Goal: Task Accomplishment & Management: Complete application form

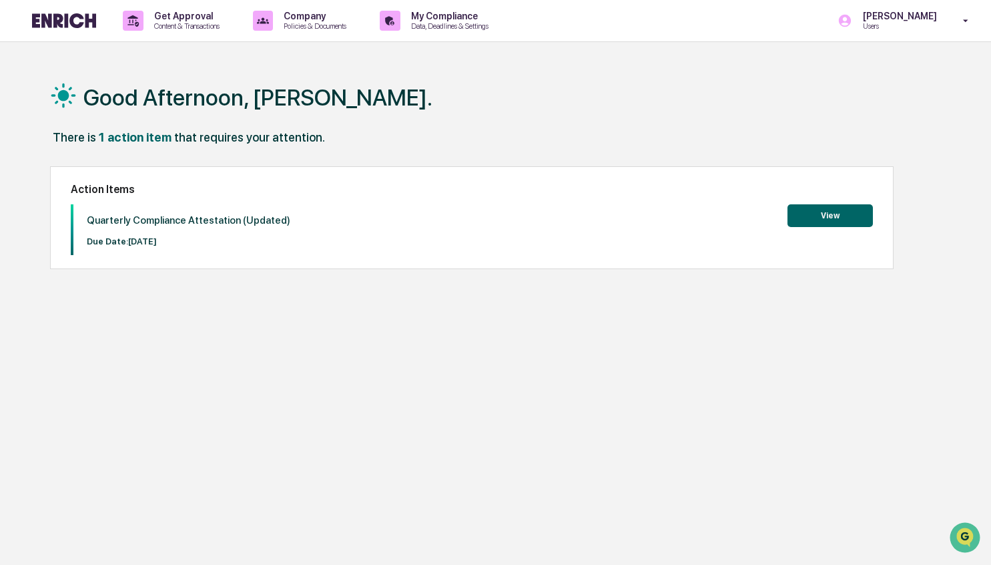
click at [661, 360] on div "Good Afternoon, [PERSON_NAME]. There is 1 action item that requires your attent…" at bounding box center [496, 345] width 932 height 565
click at [838, 220] on button "View" at bounding box center [829, 215] width 85 height 23
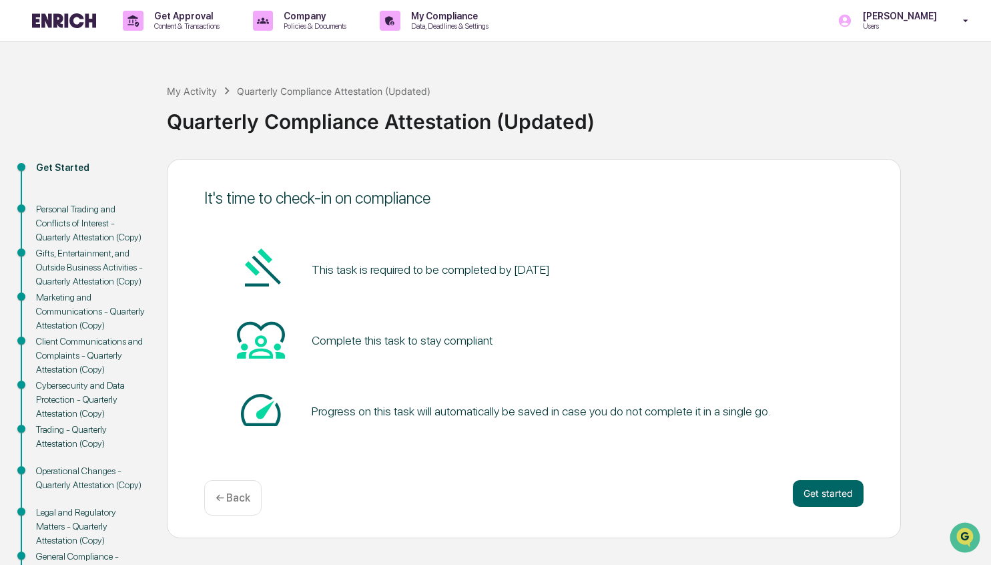
click at [800, 339] on div "Complete this task to stay compliant" at bounding box center [533, 340] width 659 height 51
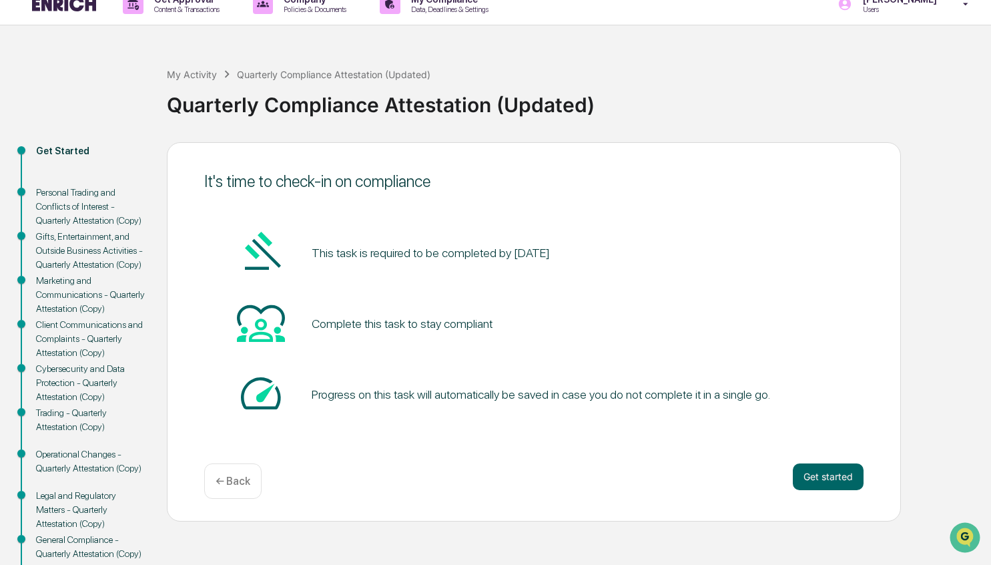
scroll to position [21, 0]
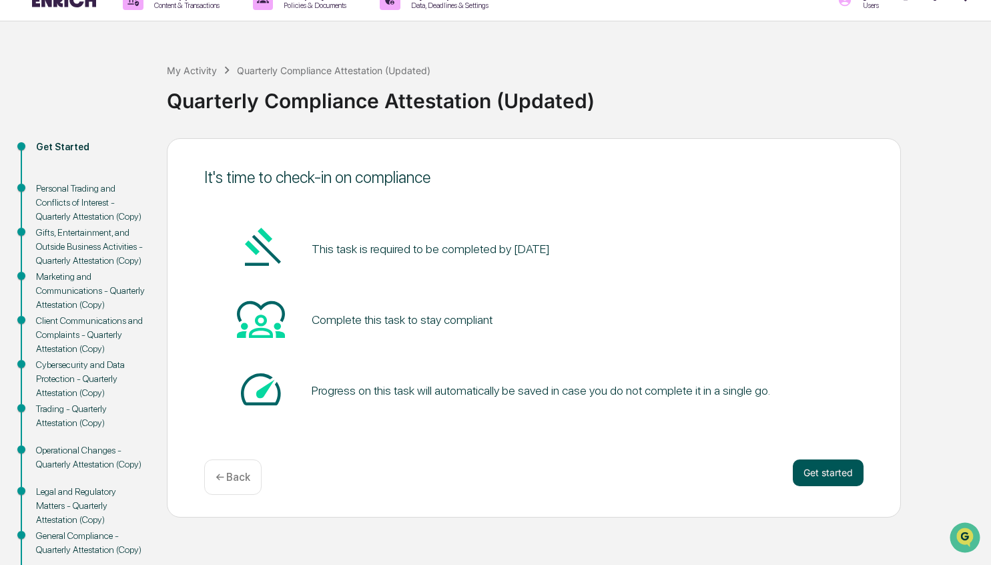
click at [832, 479] on button "Get started" at bounding box center [828, 472] width 71 height 27
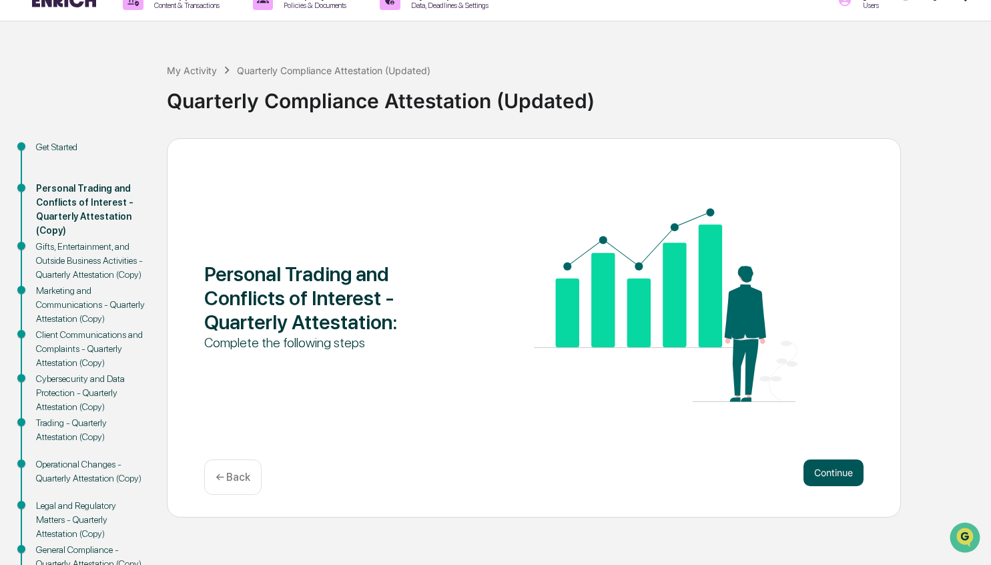
click at [833, 472] on button "Continue" at bounding box center [833, 472] width 60 height 27
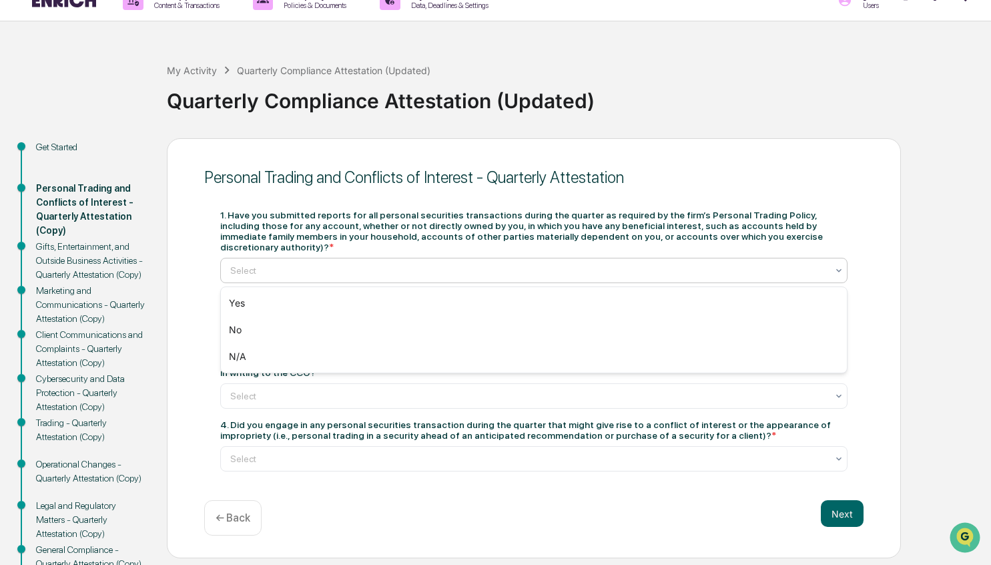
click at [427, 274] on div at bounding box center [528, 270] width 597 height 13
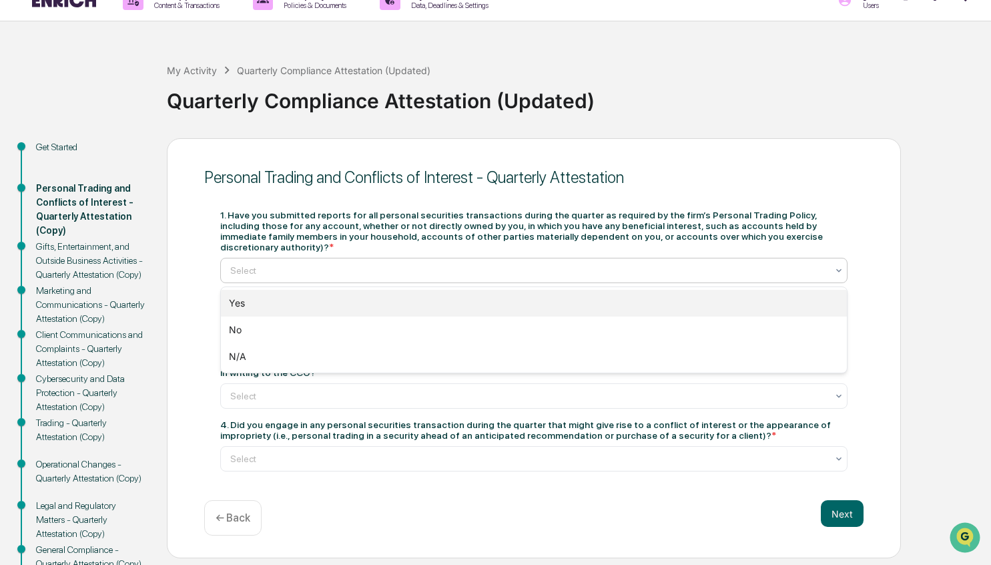
click at [346, 298] on div "Yes" at bounding box center [534, 303] width 626 height 27
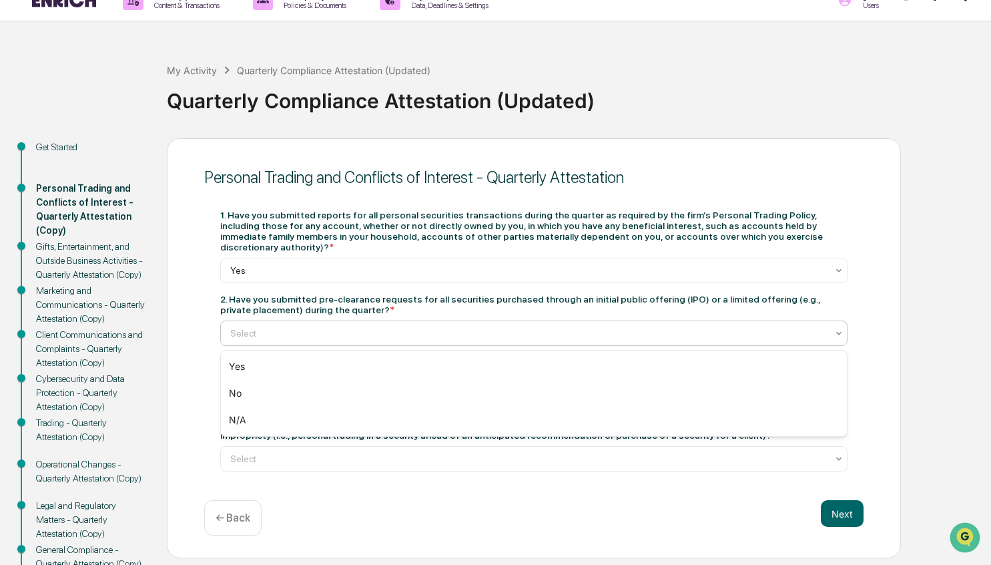
click at [348, 334] on div at bounding box center [528, 332] width 597 height 13
click at [327, 350] on div "Yes No N/A" at bounding box center [534, 392] width 626 height 85
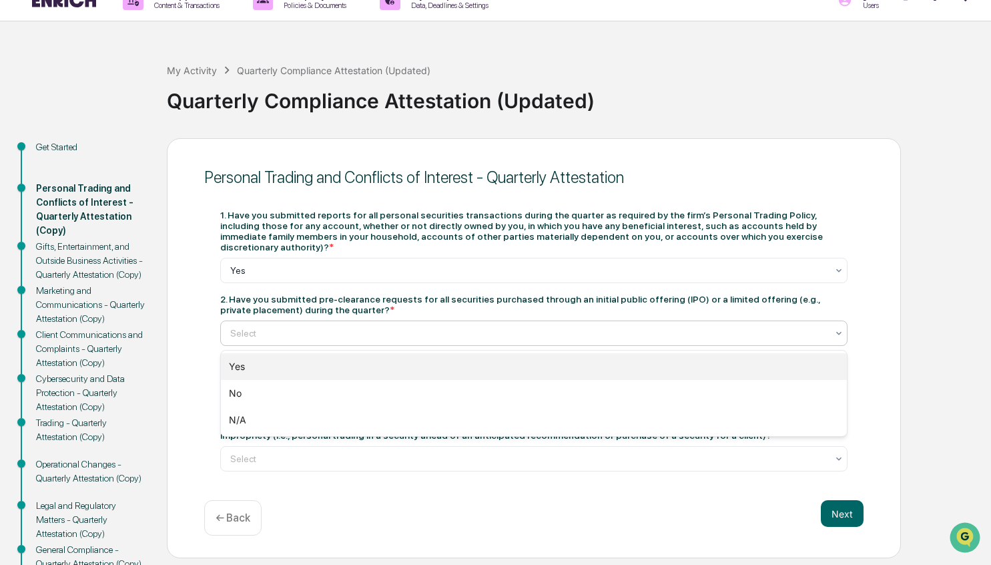
click at [318, 362] on div "Yes" at bounding box center [534, 366] width 626 height 27
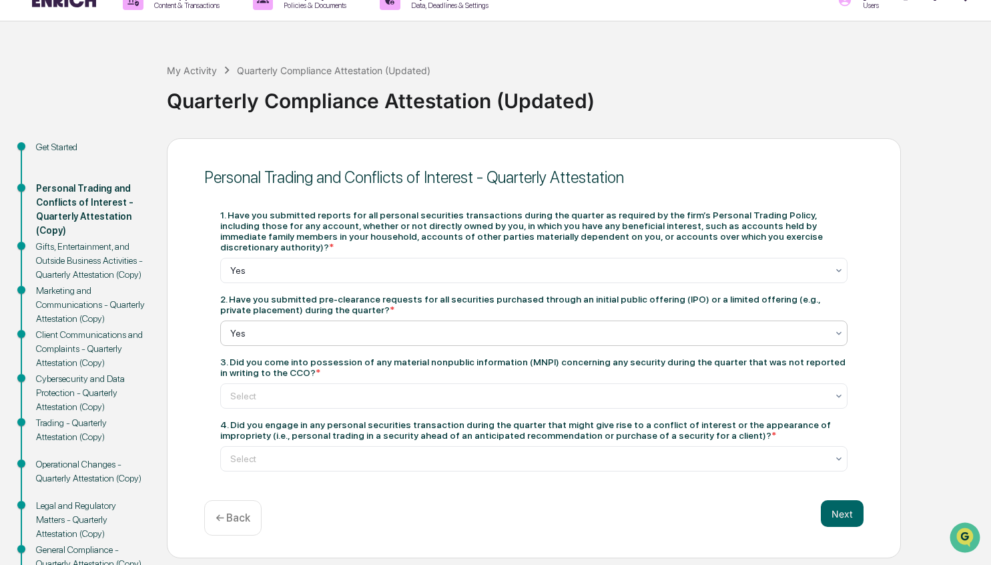
click at [394, 315] on span "*" at bounding box center [392, 309] width 5 height 11
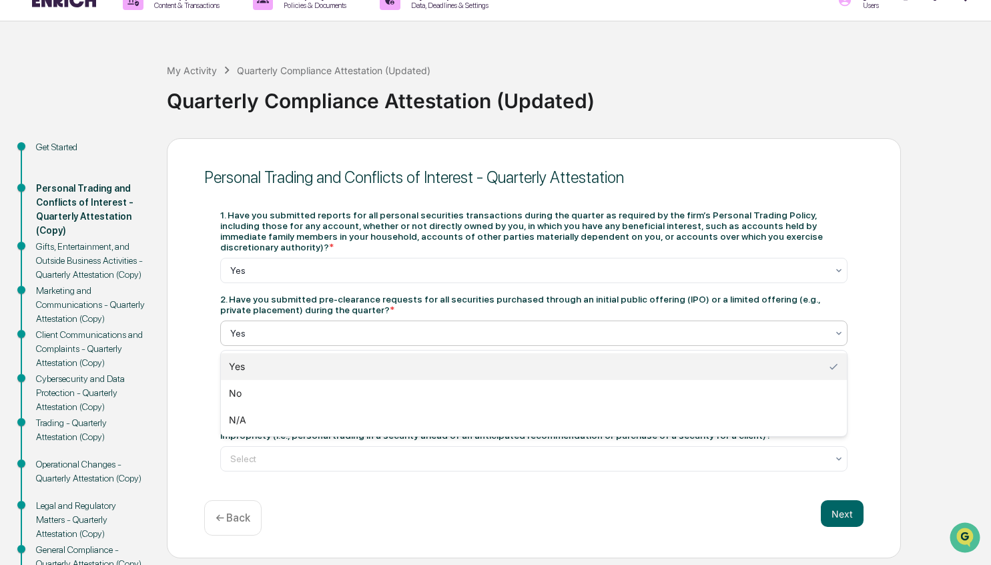
click at [383, 337] on div at bounding box center [528, 332] width 597 height 13
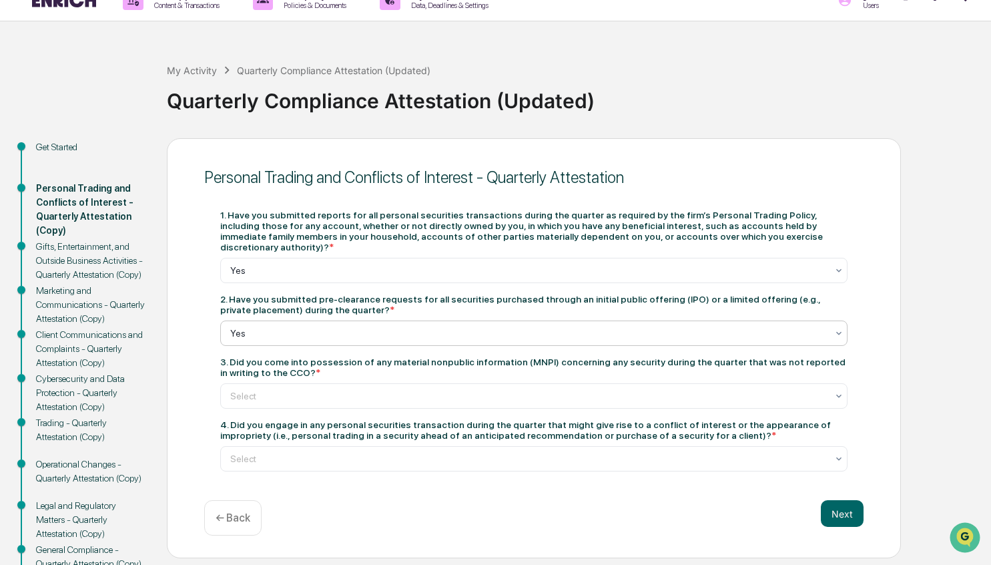
click at [378, 230] on div "1. Have you submitted reports for all personal securities transactions during t…" at bounding box center [533, 231] width 627 height 43
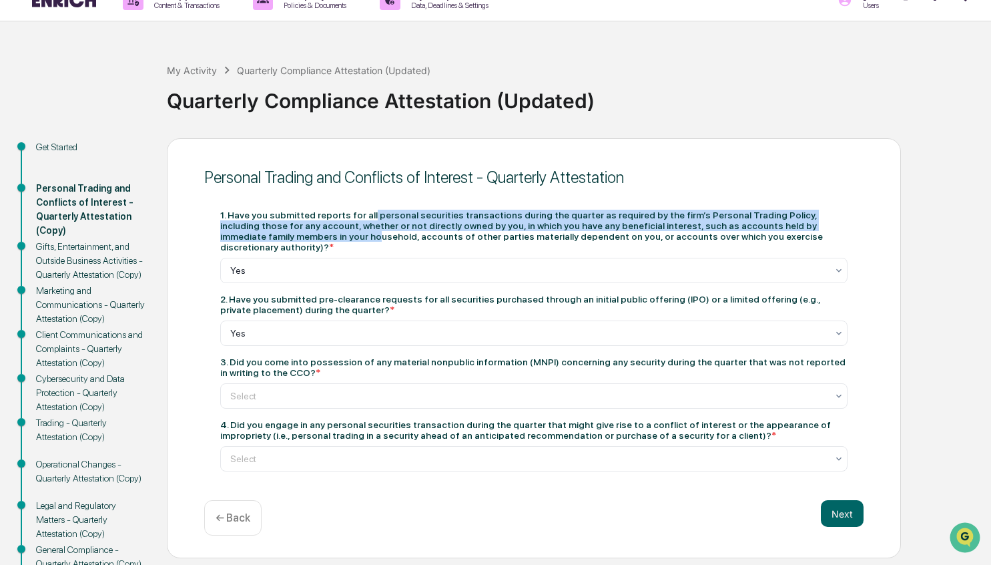
drag, startPoint x: 379, startPoint y: 213, endPoint x: 384, endPoint y: 240, distance: 27.9
click at [384, 240] on div "1. Have you submitted reports for all personal securities transactions during t…" at bounding box center [533, 231] width 627 height 43
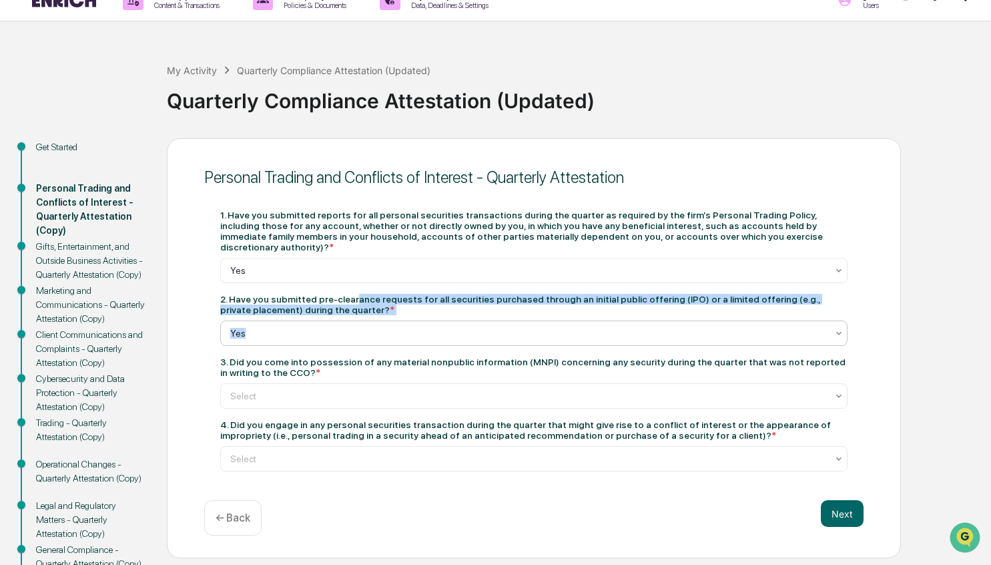
drag, startPoint x: 364, startPoint y: 302, endPoint x: 358, endPoint y: 328, distance: 27.2
click at [358, 328] on div "2. Have you submitted pre-clearance requests for all securities purchased throu…" at bounding box center [533, 320] width 627 height 52
drag, startPoint x: 326, startPoint y: 366, endPoint x: 380, endPoint y: 378, distance: 55.5
click at [380, 378] on div "3. Did you come into possession of any material nonpublic information (MNPI) co…" at bounding box center [533, 366] width 627 height 21
click at [404, 369] on div "3. Did you come into possession of any material nonpublic information (MNPI) co…" at bounding box center [533, 366] width 627 height 21
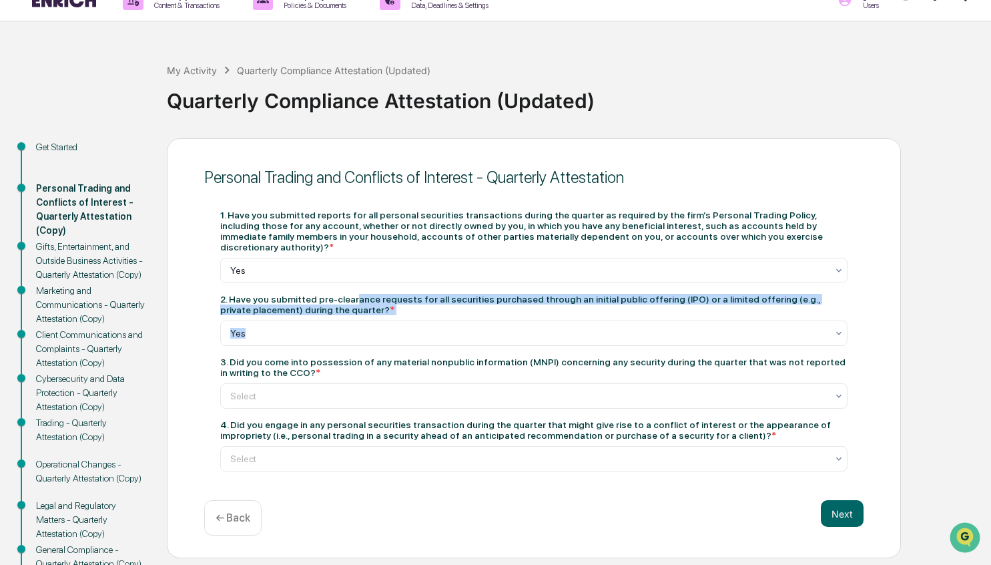
drag, startPoint x: 406, startPoint y: 363, endPoint x: 410, endPoint y: 374, distance: 11.8
click at [410, 374] on div "3. Did you come into possession of any material nonpublic information (MNPI) co…" at bounding box center [533, 366] width 627 height 21
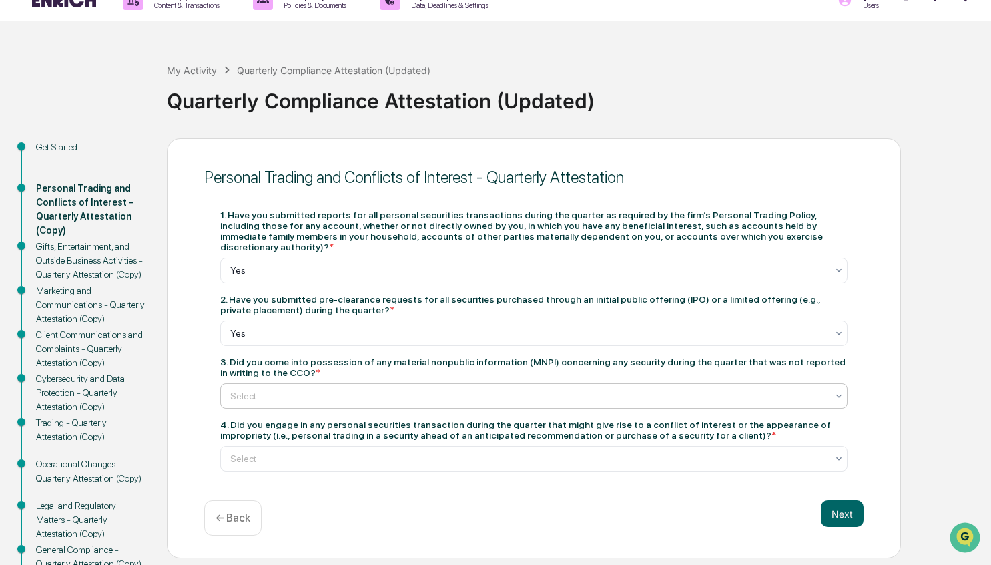
click at [426, 402] on div at bounding box center [528, 395] width 597 height 13
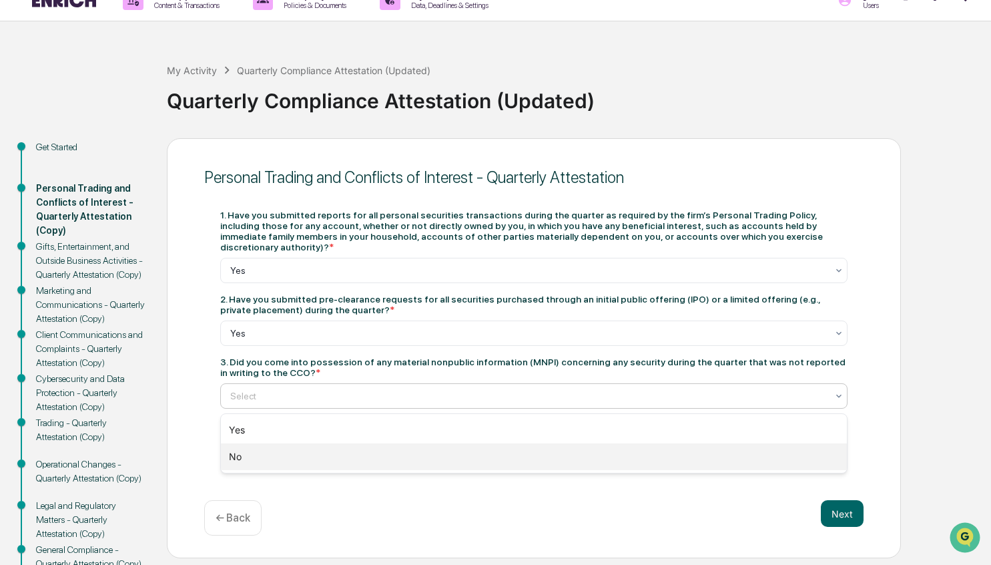
click at [346, 454] on div "No" at bounding box center [534, 456] width 626 height 27
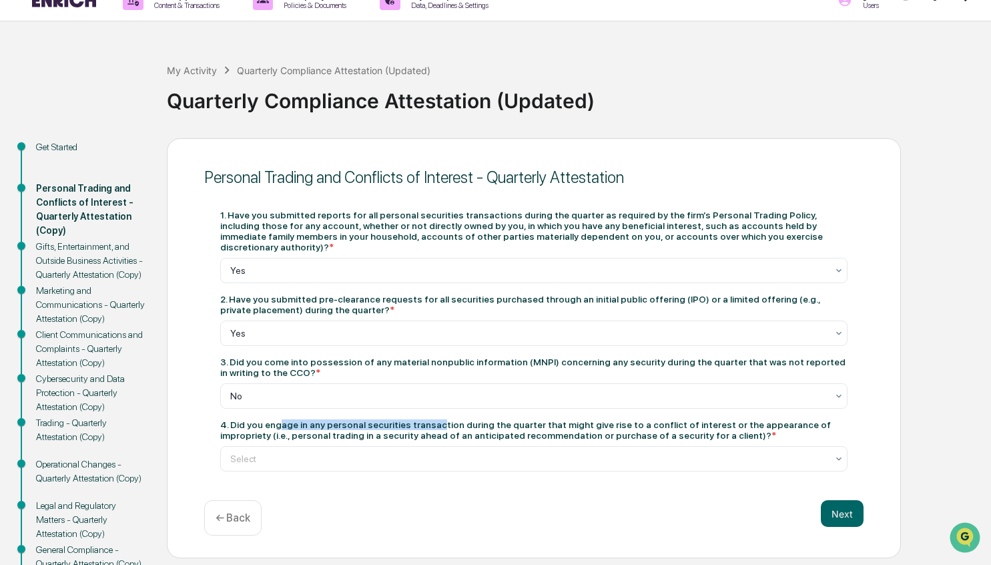
drag, startPoint x: 285, startPoint y: 429, endPoint x: 449, endPoint y: 431, distance: 164.2
click at [449, 431] on div "4. Did you engage in any personal securities transaction during the quarter tha…" at bounding box center [533, 429] width 627 height 21
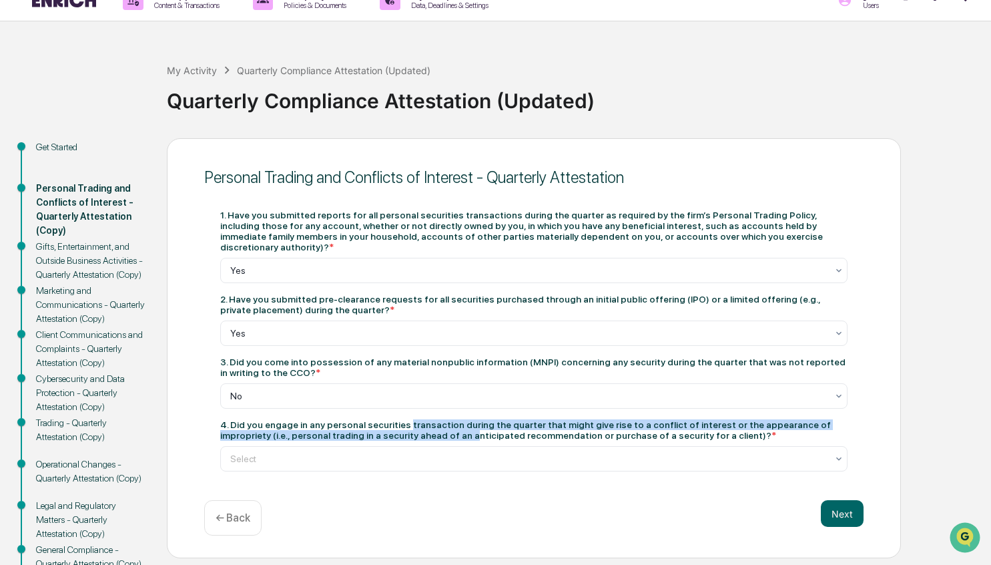
drag, startPoint x: 416, startPoint y: 424, endPoint x: 487, endPoint y: 440, distance: 72.5
click at [487, 440] on div "4. Did you engage in any personal securities transaction during the quarter tha…" at bounding box center [533, 429] width 627 height 21
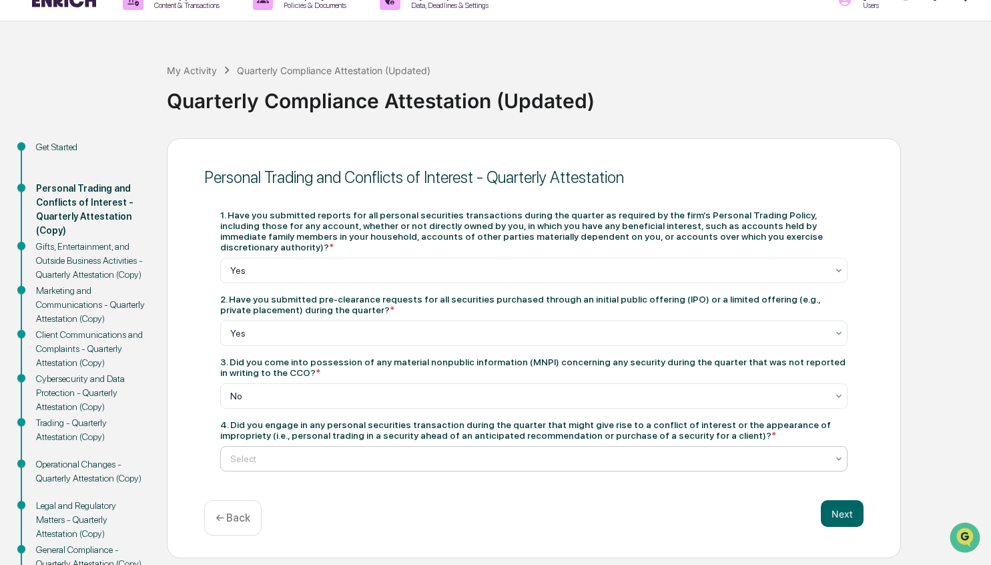
click at [452, 468] on div "Select" at bounding box center [529, 458] width 610 height 19
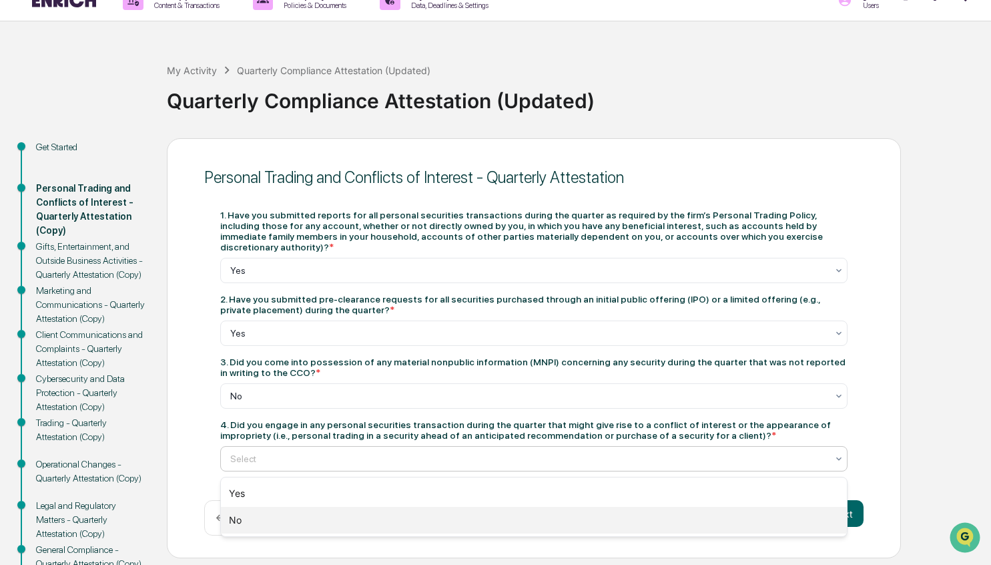
click at [347, 524] on div "No" at bounding box center [534, 520] width 626 height 27
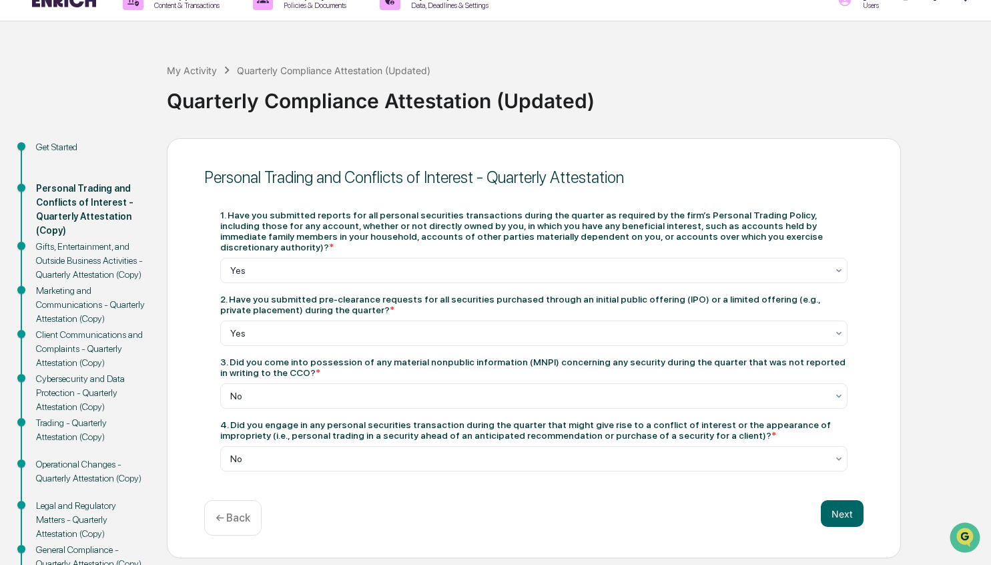
drag, startPoint x: 322, startPoint y: 302, endPoint x: 446, endPoint y: 315, distance: 124.8
click at [446, 315] on div "2. Have you submitted pre-clearance requests for all securities purchased throu…" at bounding box center [533, 304] width 627 height 21
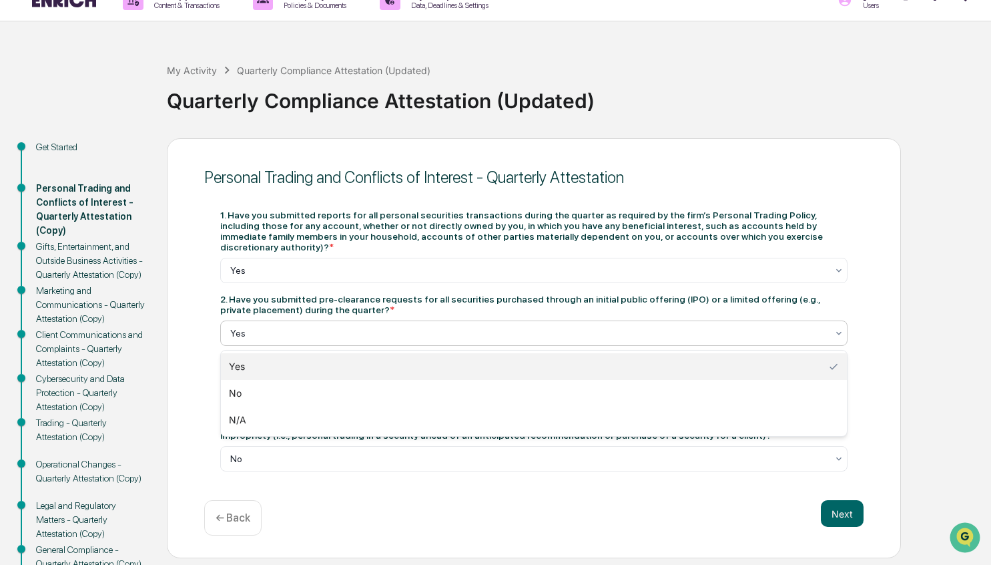
click at [424, 324] on div "Yes" at bounding box center [529, 333] width 610 height 19
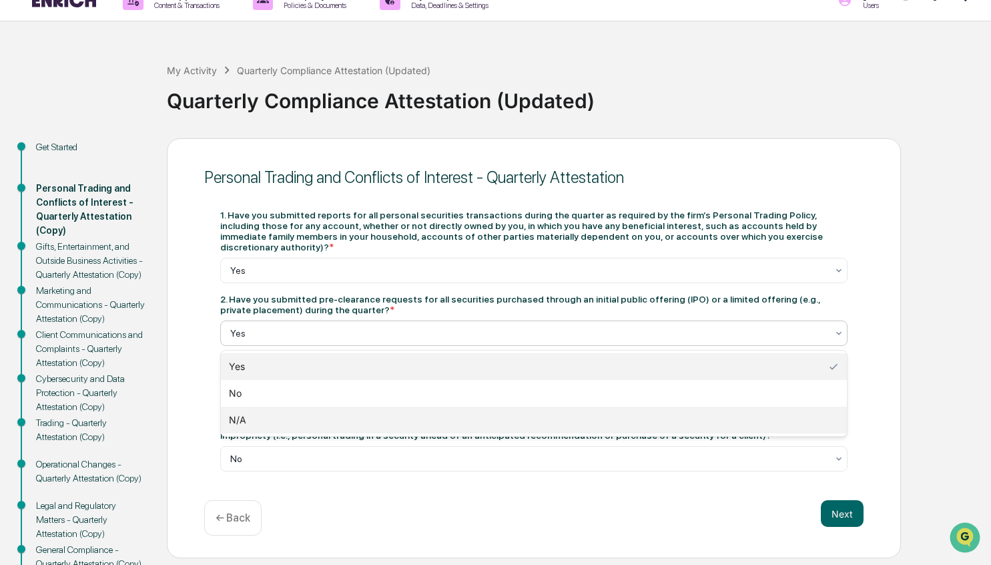
click at [391, 424] on div "N/A" at bounding box center [534, 419] width 626 height 27
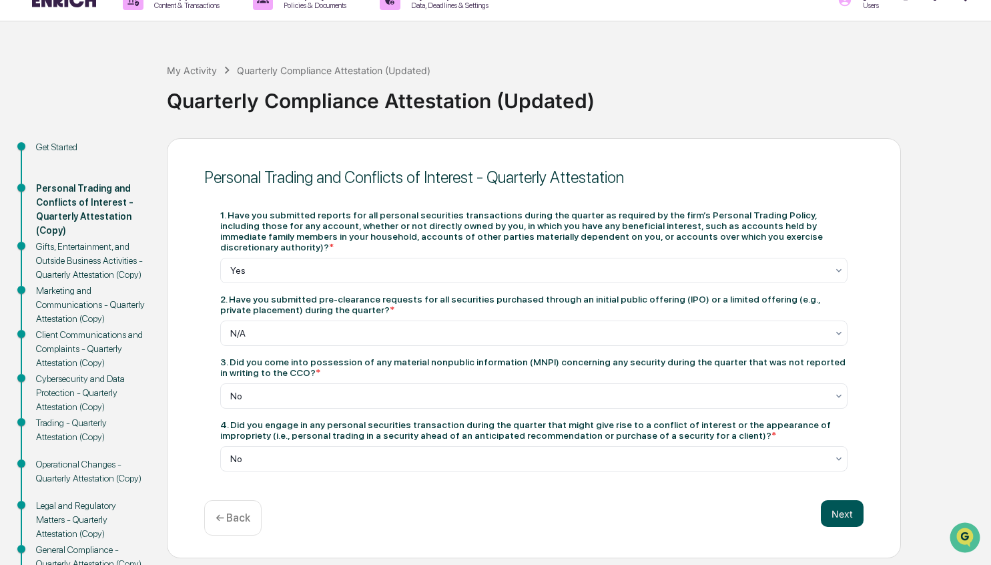
click at [832, 521] on button "Next" at bounding box center [842, 513] width 43 height 27
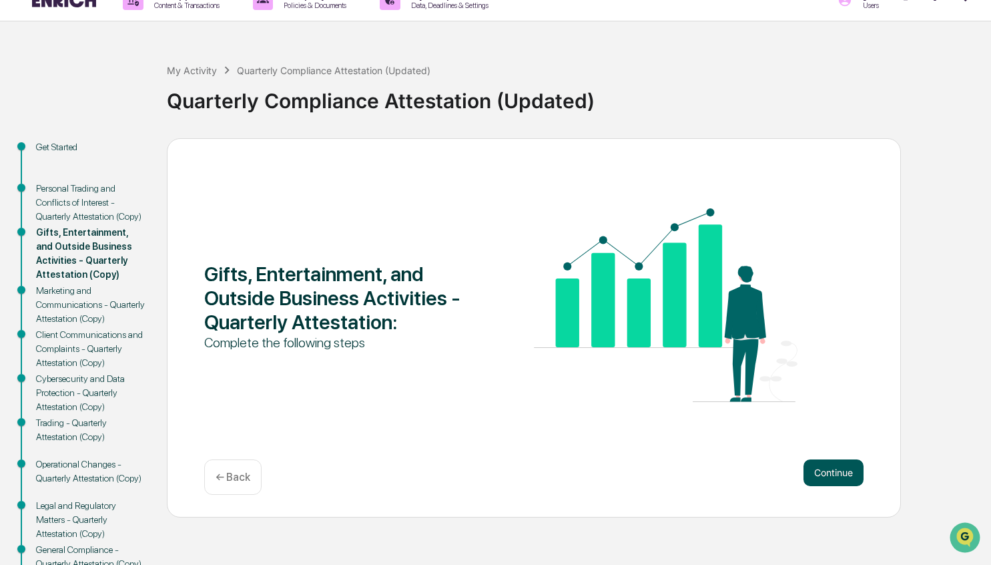
click at [840, 480] on button "Continue" at bounding box center [833, 472] width 60 height 27
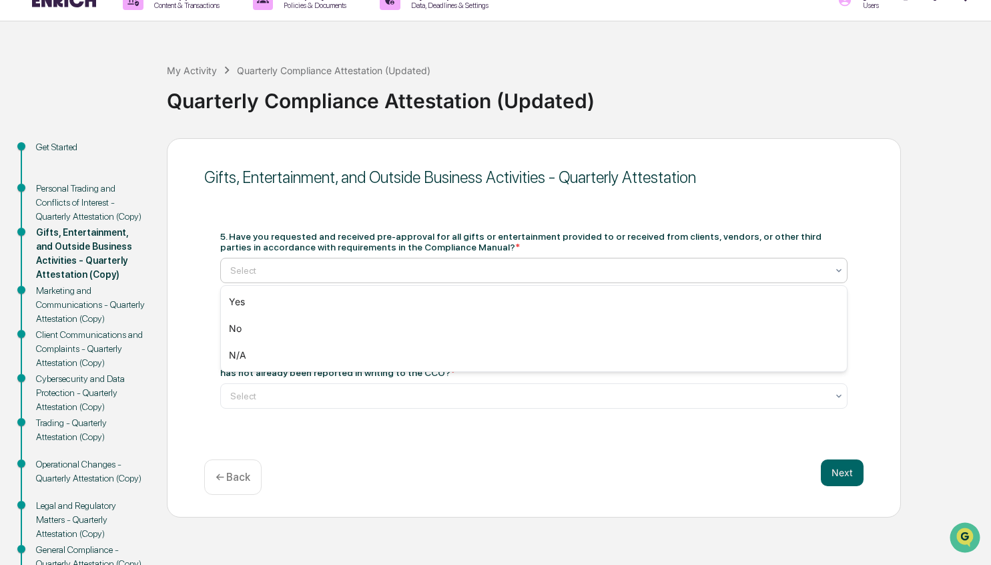
click at [456, 276] on div at bounding box center [528, 270] width 597 height 13
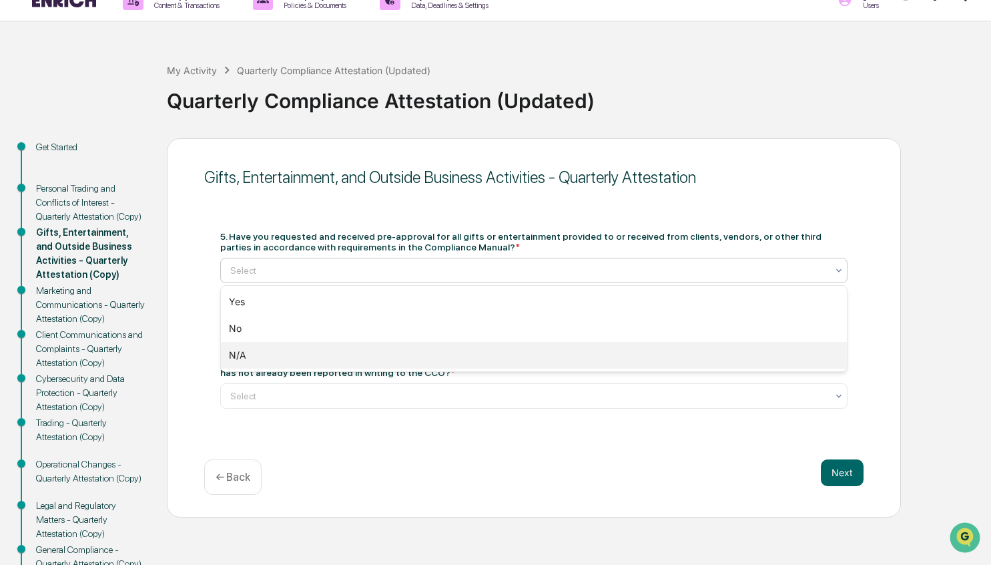
click at [360, 363] on div "N/A" at bounding box center [534, 355] width 626 height 27
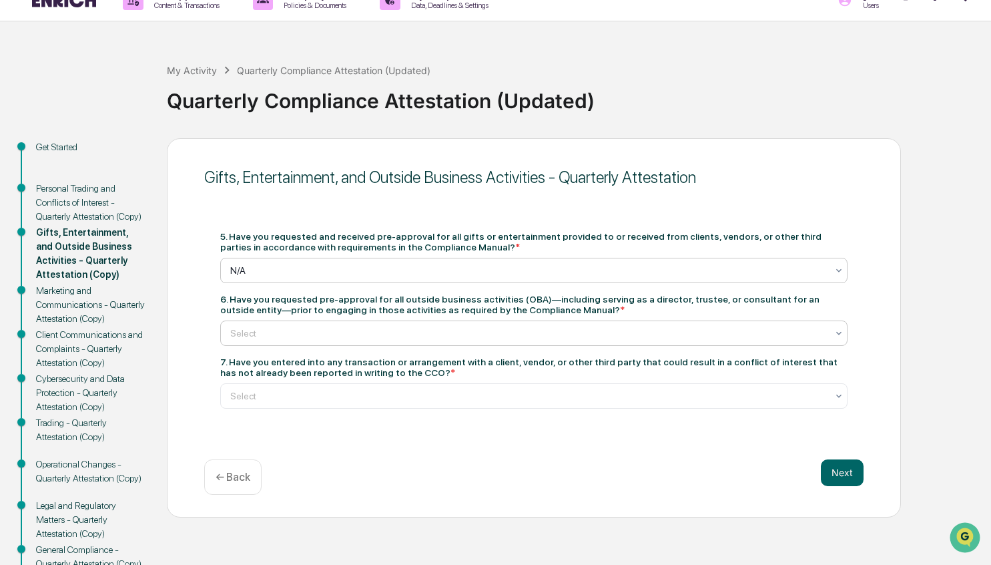
click at [416, 340] on div "Select" at bounding box center [529, 333] width 610 height 19
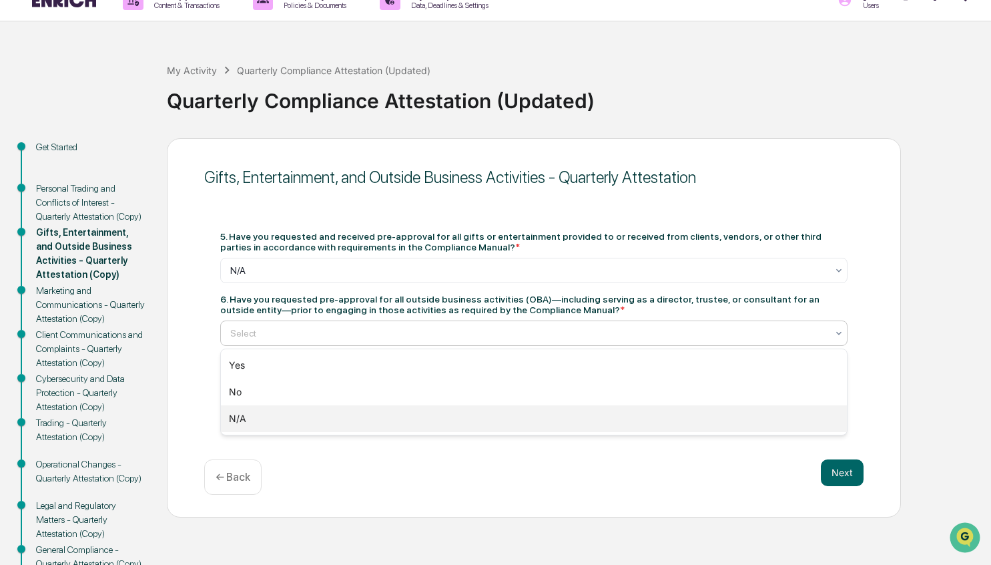
click at [303, 426] on div "N/A" at bounding box center [534, 418] width 626 height 27
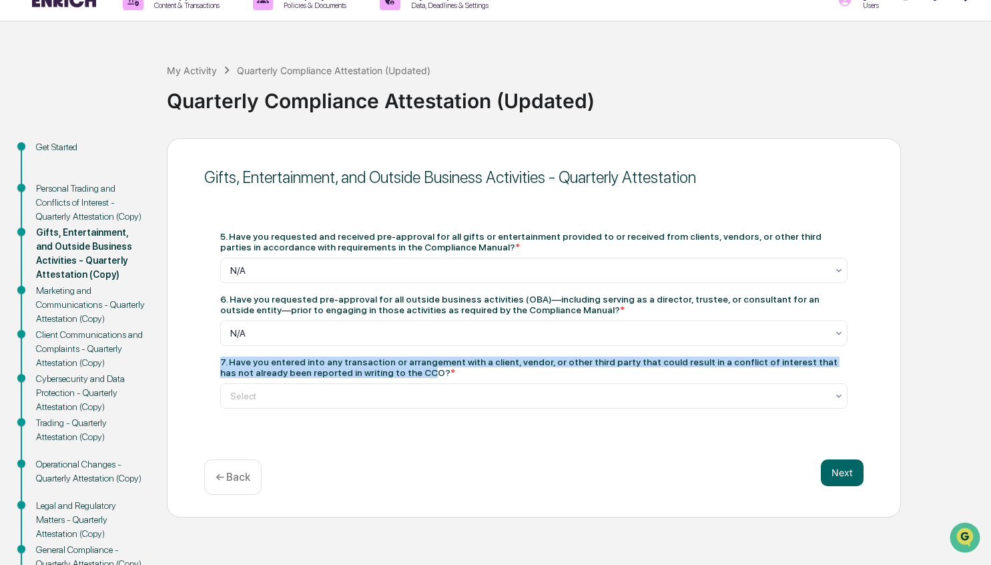
drag, startPoint x: 280, startPoint y: 355, endPoint x: 440, endPoint y: 370, distance: 160.9
click at [440, 370] on div "5. Have you requested and received pre-approval for all gifts or entertainment …" at bounding box center [533, 320] width 627 height 178
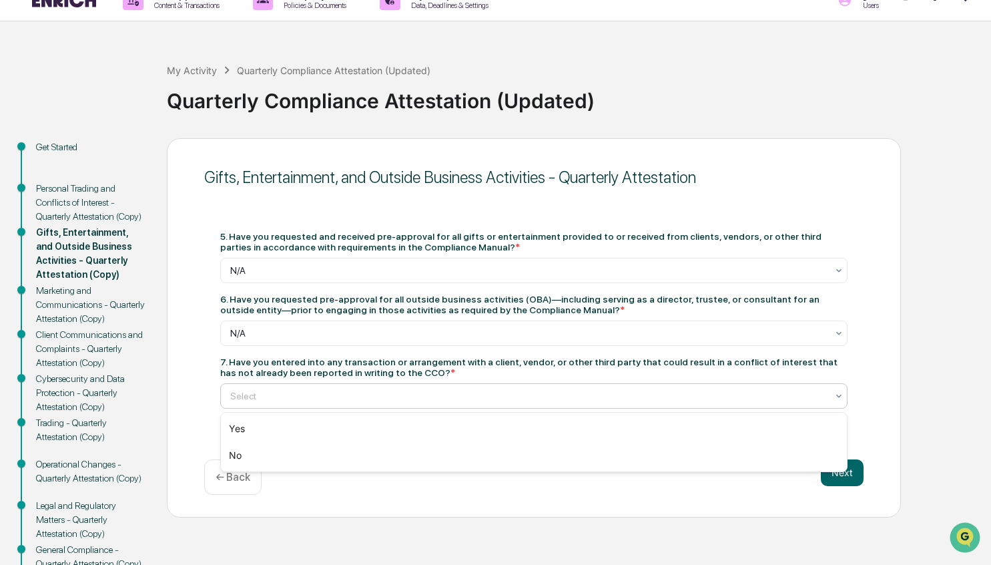
click at [416, 406] on div "Select" at bounding box center [533, 395] width 627 height 25
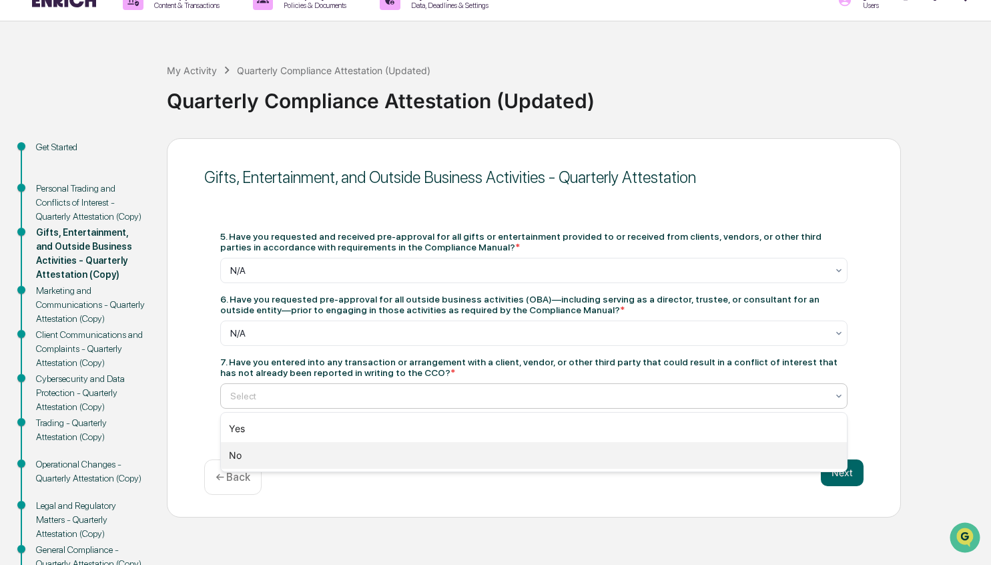
click at [360, 458] on div "No" at bounding box center [534, 455] width 626 height 27
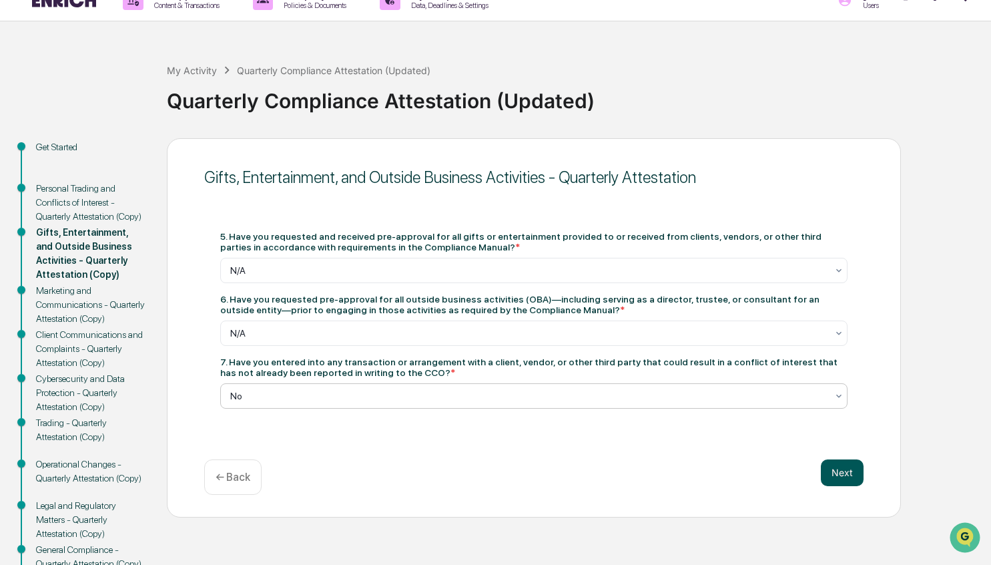
click at [860, 478] on button "Next" at bounding box center [842, 472] width 43 height 27
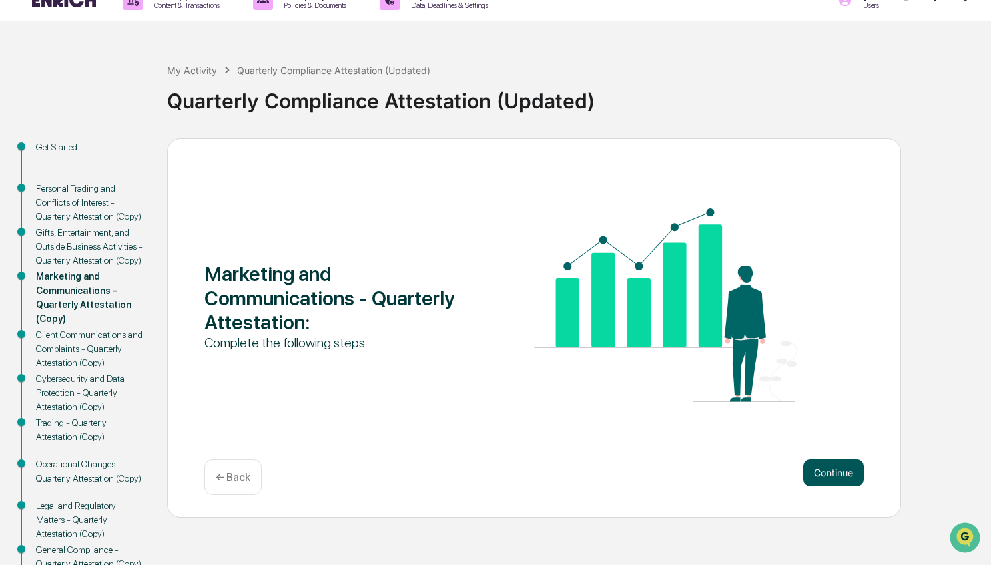
click at [838, 469] on button "Continue" at bounding box center [833, 472] width 60 height 27
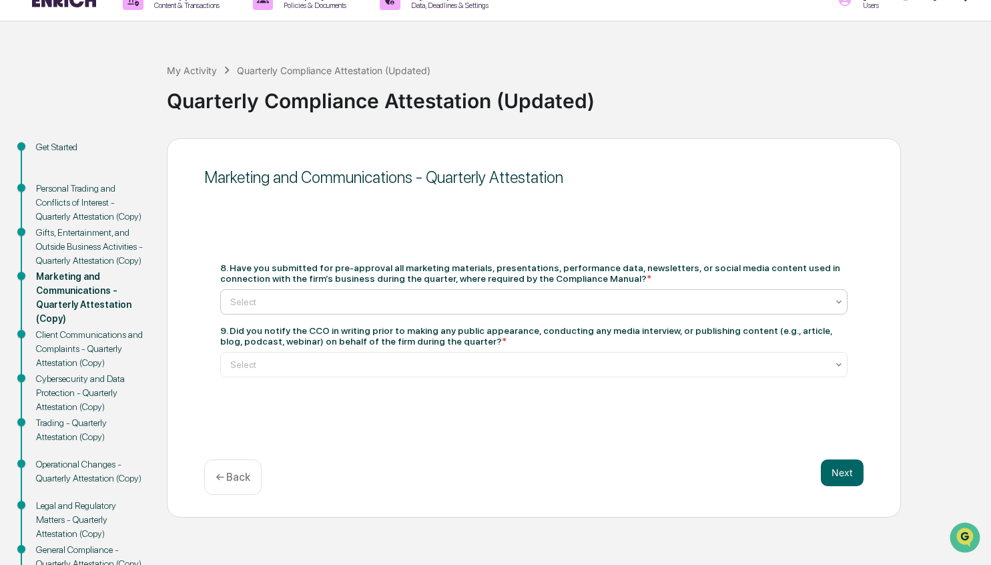
click at [462, 304] on div at bounding box center [528, 301] width 597 height 13
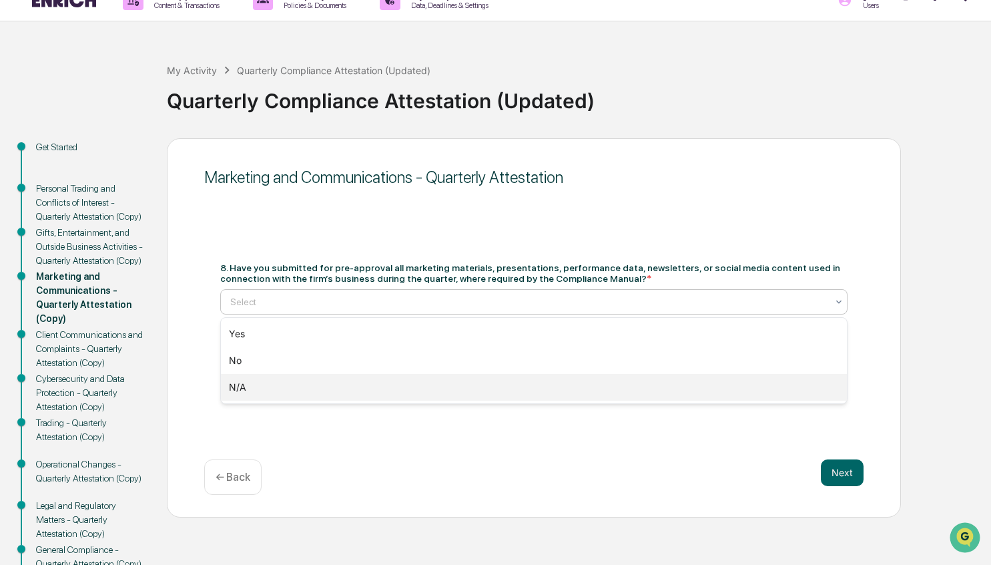
click at [356, 381] on div "N/A" at bounding box center [534, 387] width 626 height 27
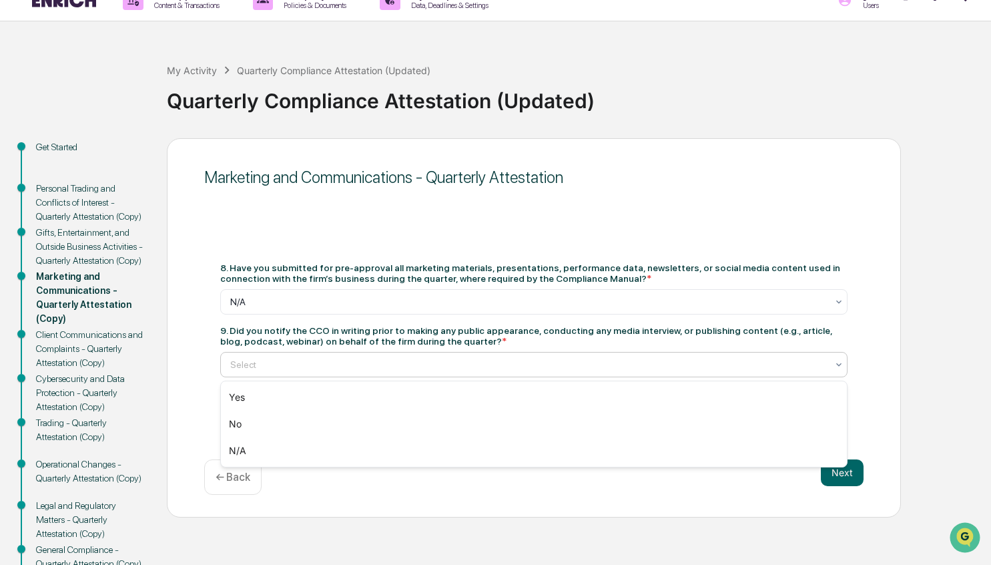
click at [396, 370] on div at bounding box center [528, 364] width 597 height 13
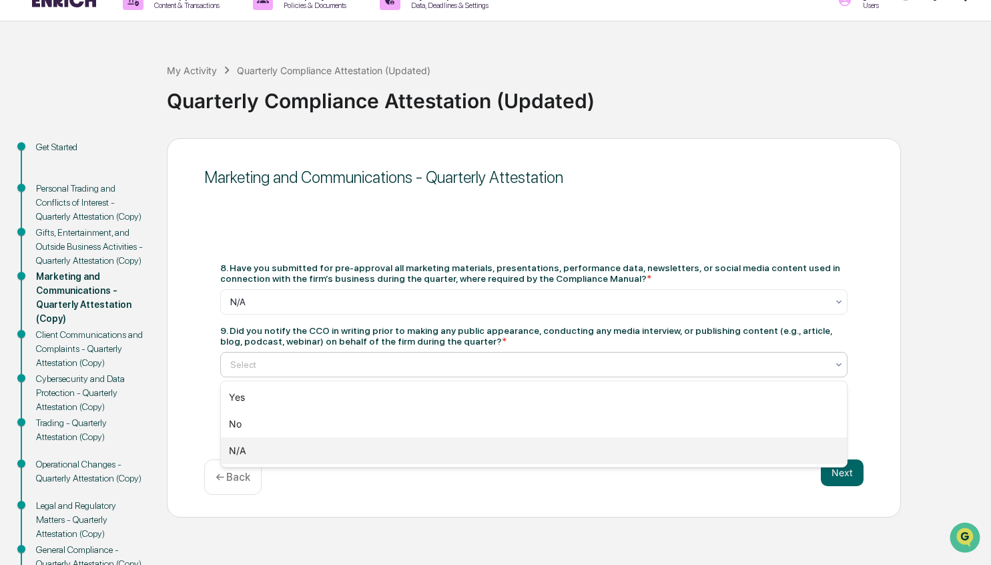
click at [310, 459] on div "N/A" at bounding box center [534, 450] width 626 height 27
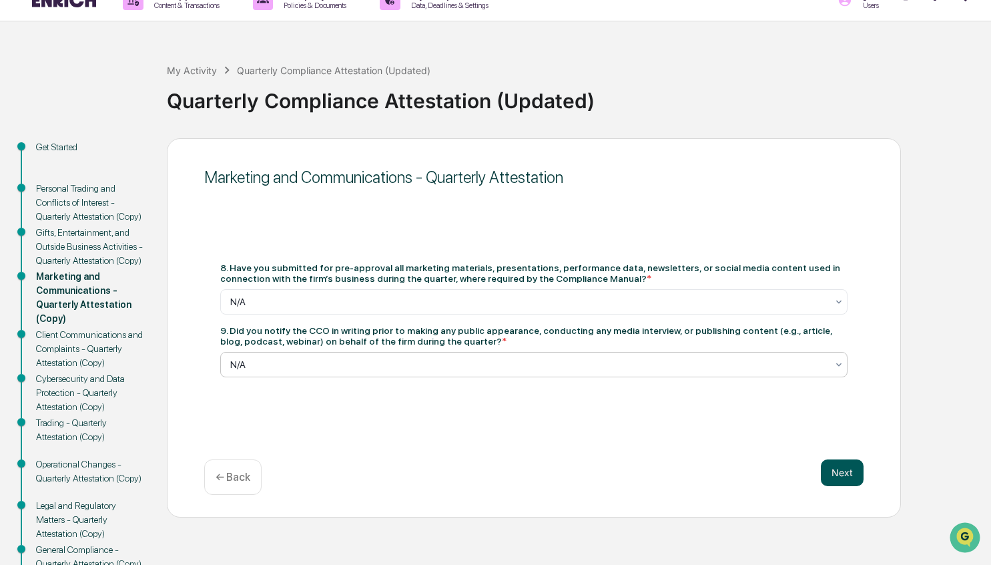
click at [859, 466] on button "Next" at bounding box center [842, 472] width 43 height 27
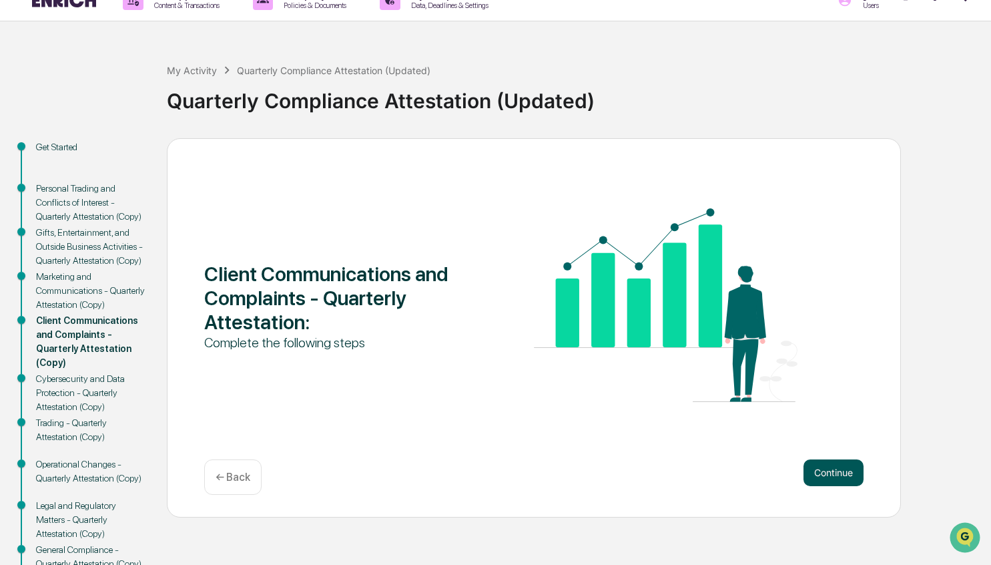
click at [844, 466] on button "Continue" at bounding box center [833, 472] width 60 height 27
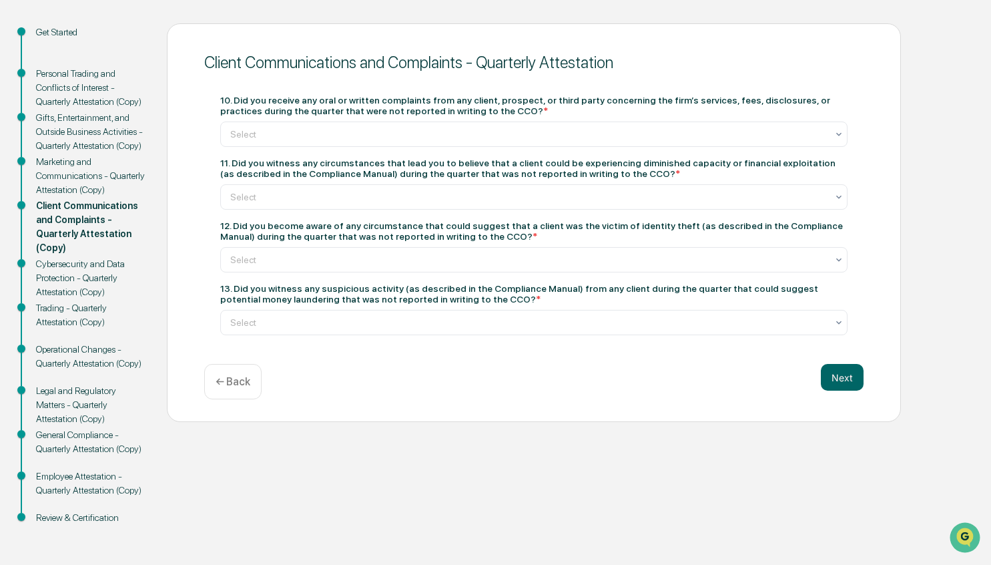
scroll to position [79, 0]
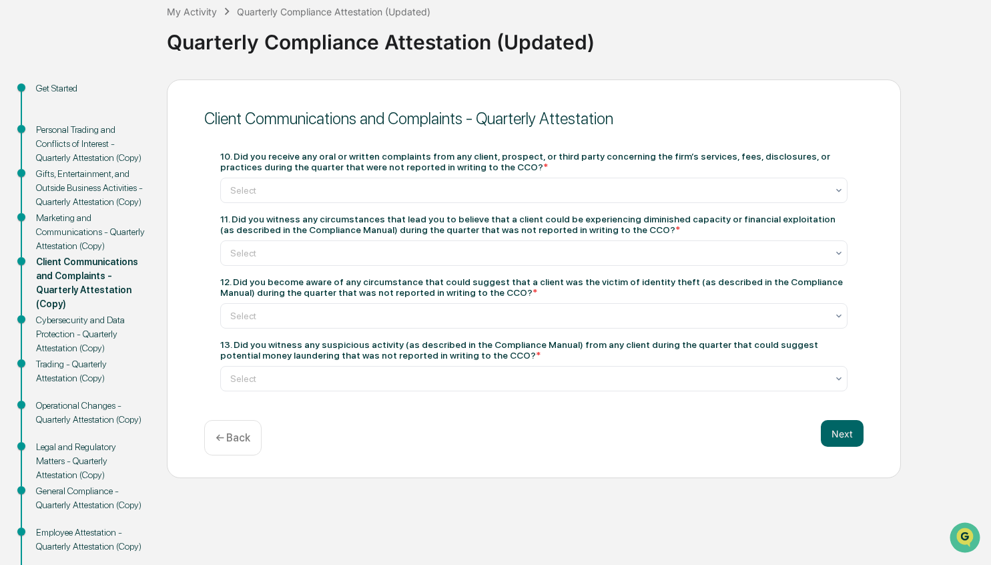
click at [458, 204] on div "10. Did you receive any oral or written complaints from any client, prospect, o…" at bounding box center [533, 271] width 627 height 240
drag, startPoint x: 329, startPoint y: 189, endPoint x: 323, endPoint y: 196, distance: 9.5
click at [329, 189] on div at bounding box center [528, 190] width 597 height 13
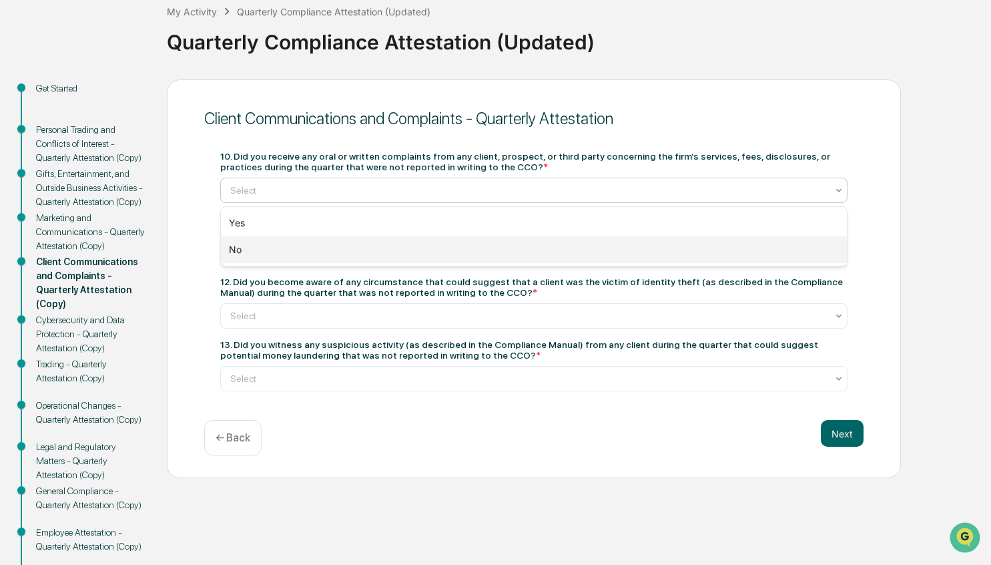
click at [282, 248] on div "No" at bounding box center [534, 249] width 626 height 27
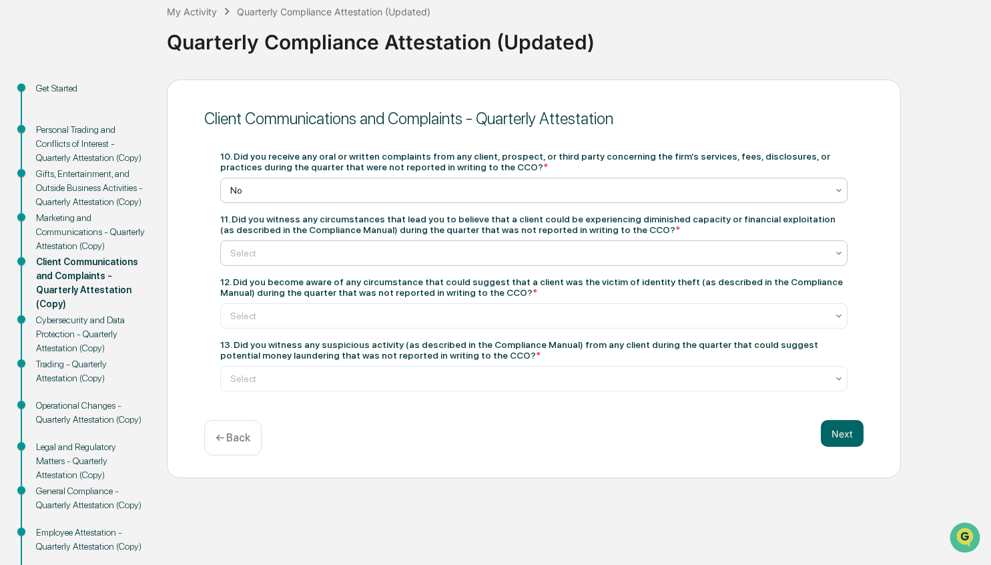
click at [351, 262] on div "Select" at bounding box center [529, 253] width 610 height 19
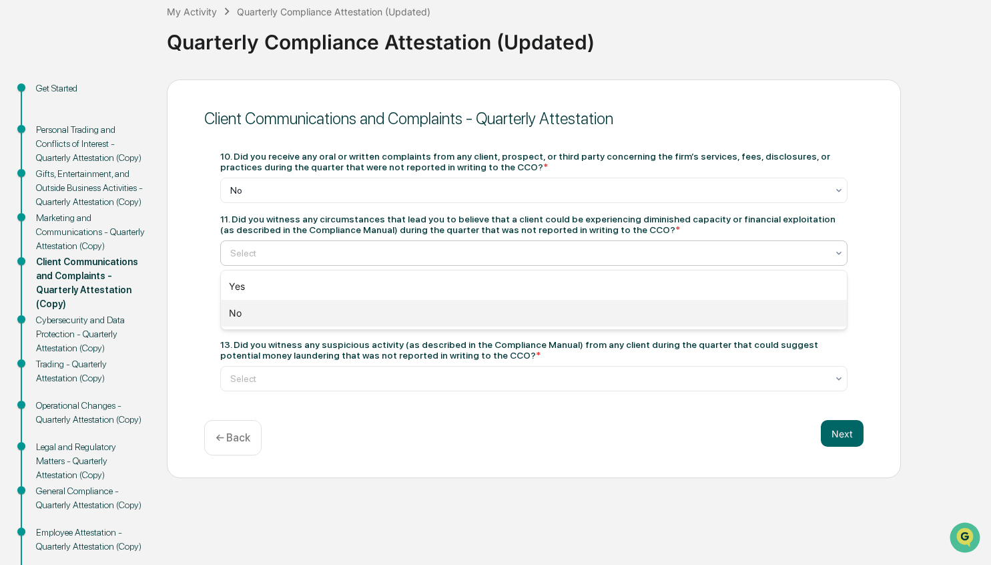
click at [324, 320] on div "No" at bounding box center [534, 313] width 626 height 27
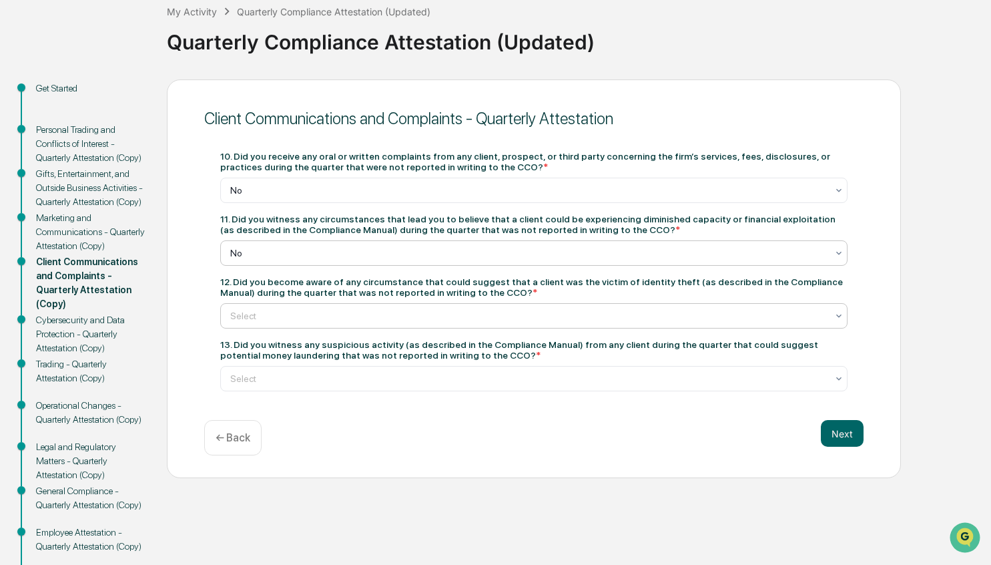
click at [342, 322] on div at bounding box center [528, 315] width 597 height 13
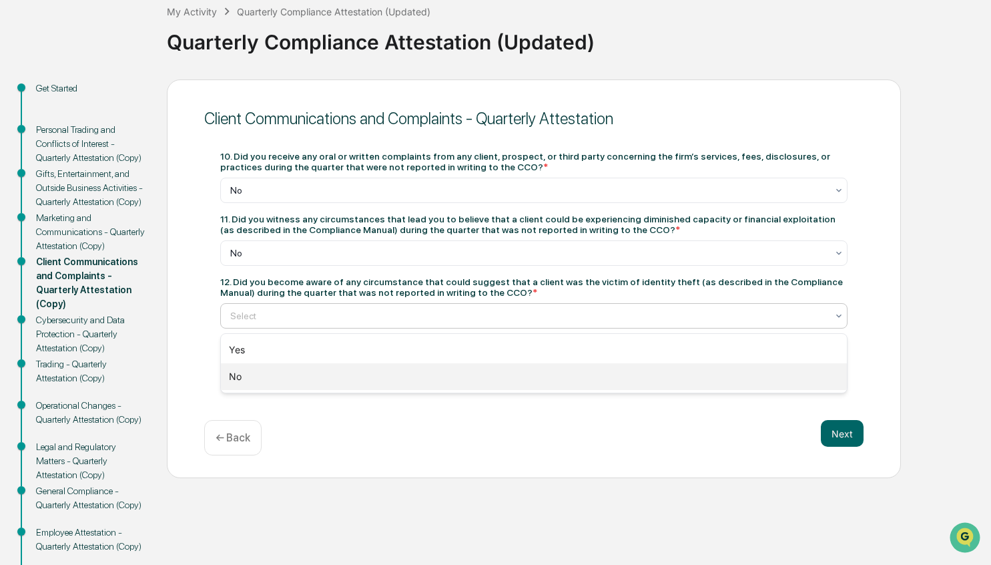
click at [291, 373] on div "No" at bounding box center [534, 376] width 626 height 27
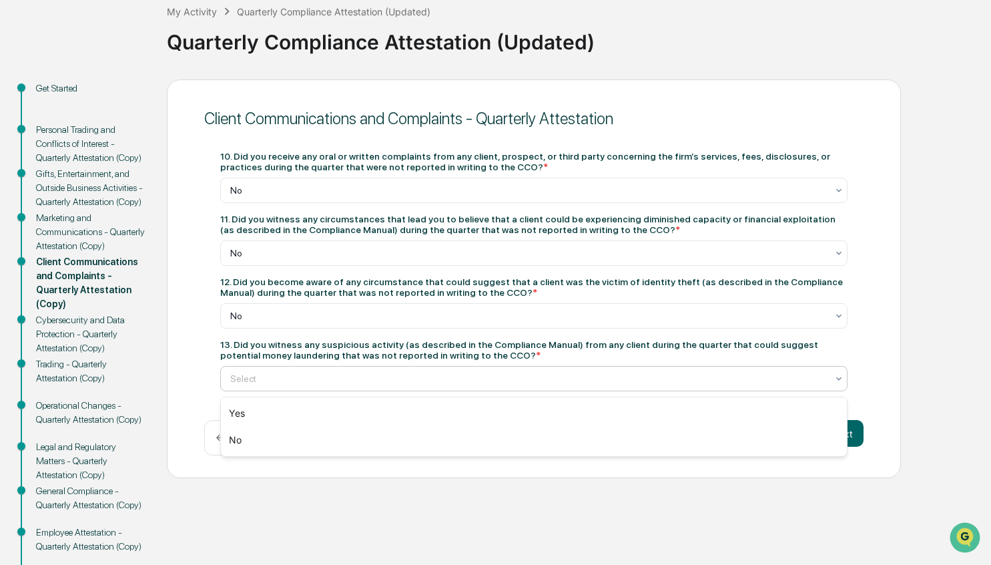
click at [307, 374] on div at bounding box center [528, 378] width 597 height 13
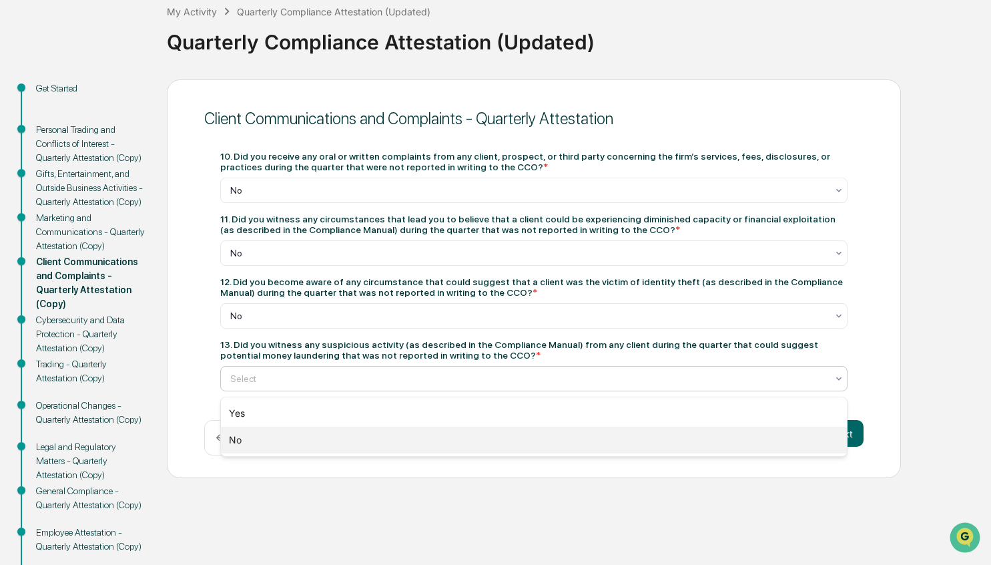
drag, startPoint x: 235, startPoint y: 439, endPoint x: 264, endPoint y: 438, distance: 29.4
click at [235, 439] on div "No" at bounding box center [534, 439] width 626 height 27
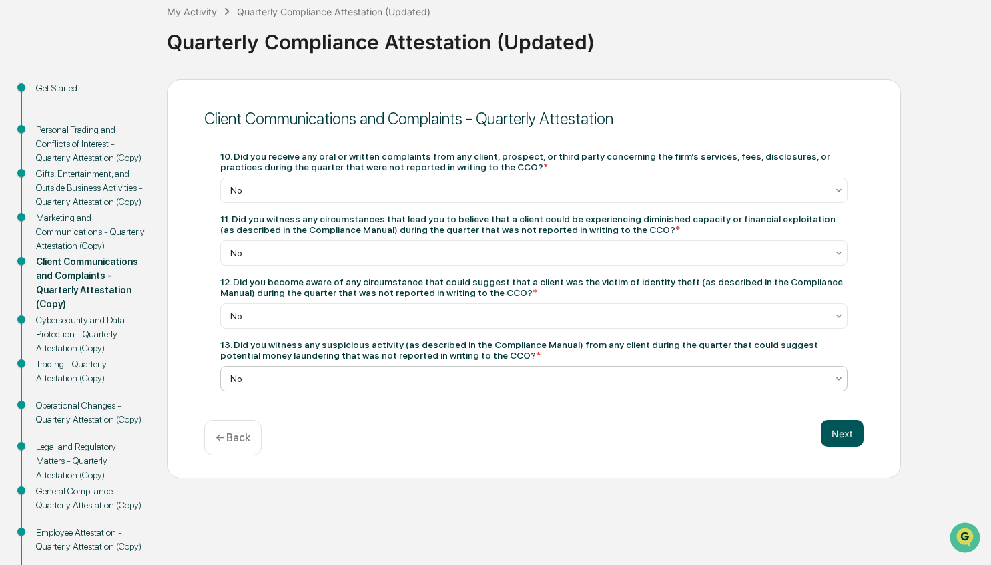
click at [862, 437] on button "Next" at bounding box center [842, 433] width 43 height 27
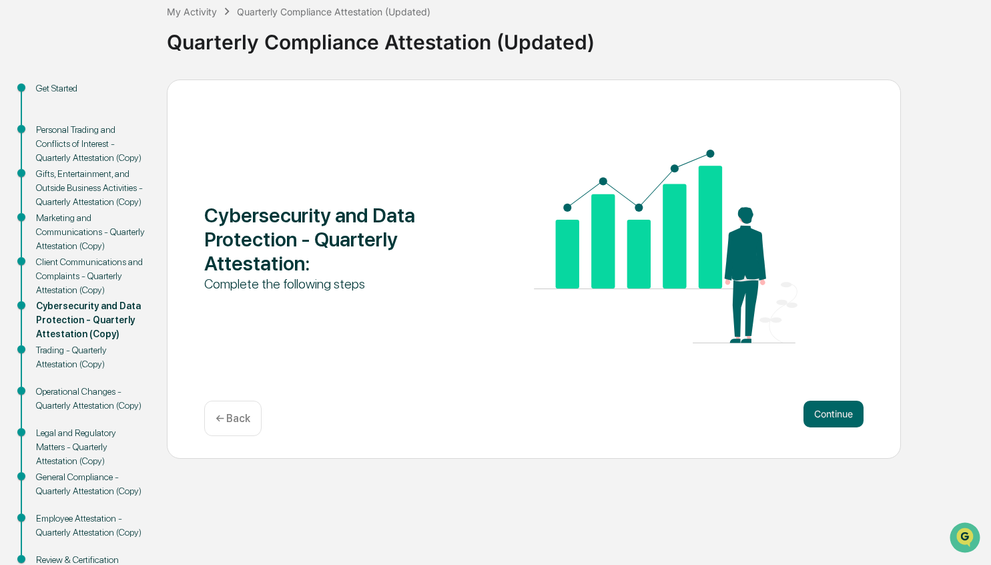
click at [844, 428] on div "Continue ← Back" at bounding box center [533, 417] width 659 height 35
click at [840, 417] on button "Continue" at bounding box center [833, 413] width 60 height 27
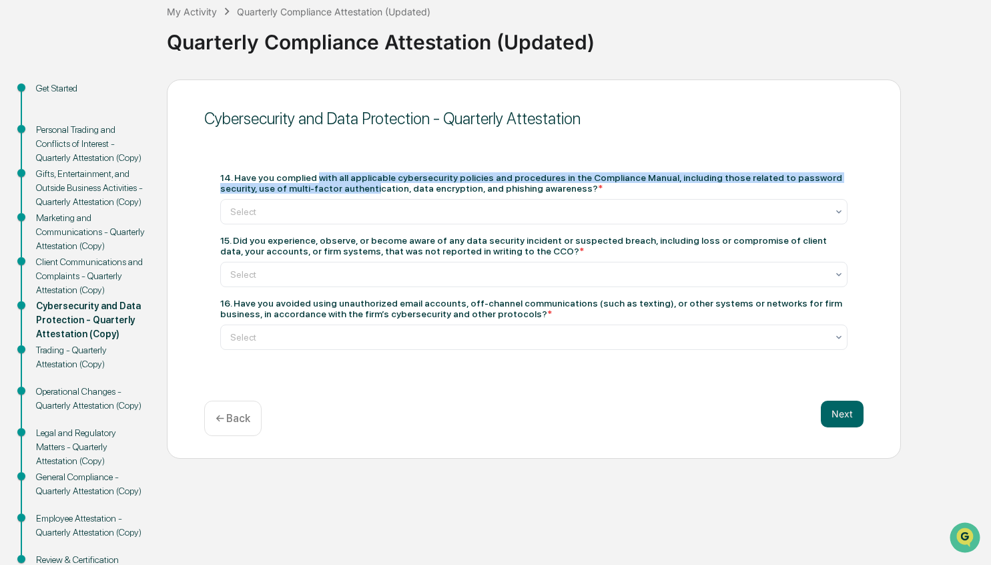
drag, startPoint x: 322, startPoint y: 182, endPoint x: 428, endPoint y: 193, distance: 107.3
click at [428, 193] on div "14. Have you complied with all applicable cybersecurity policies and procedures…" at bounding box center [533, 182] width 627 height 21
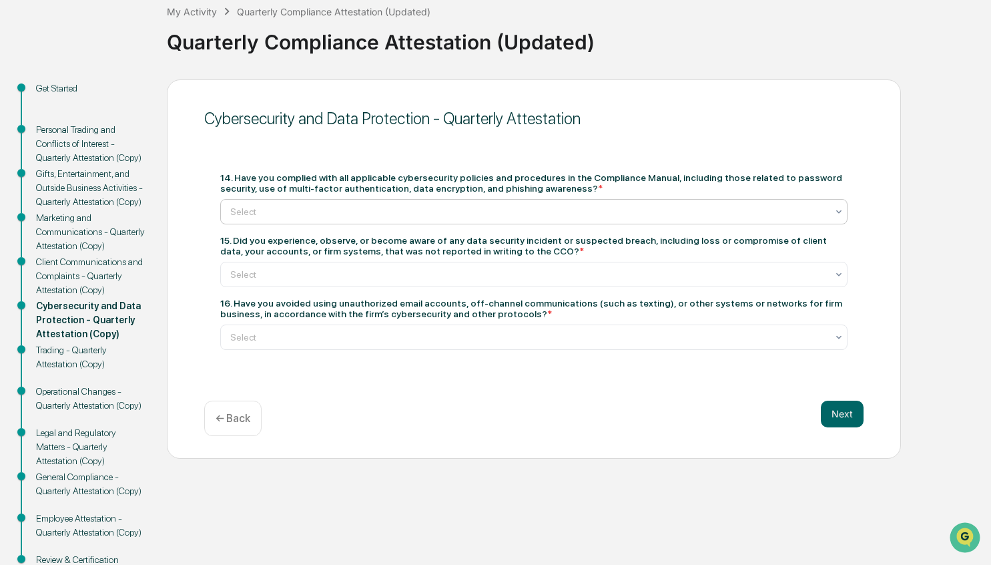
click at [426, 212] on div at bounding box center [528, 211] width 597 height 13
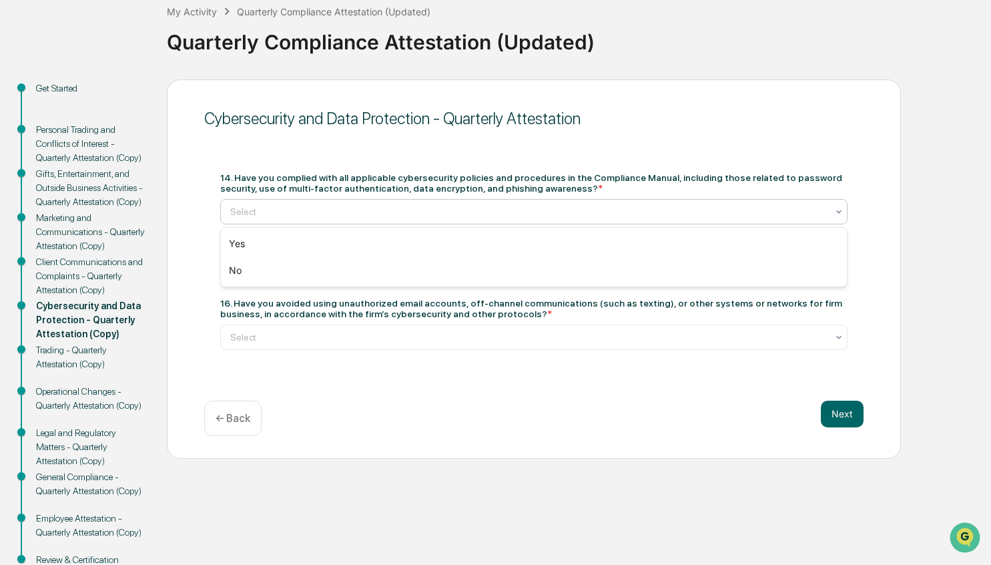
click at [426, 212] on div at bounding box center [528, 211] width 597 height 13
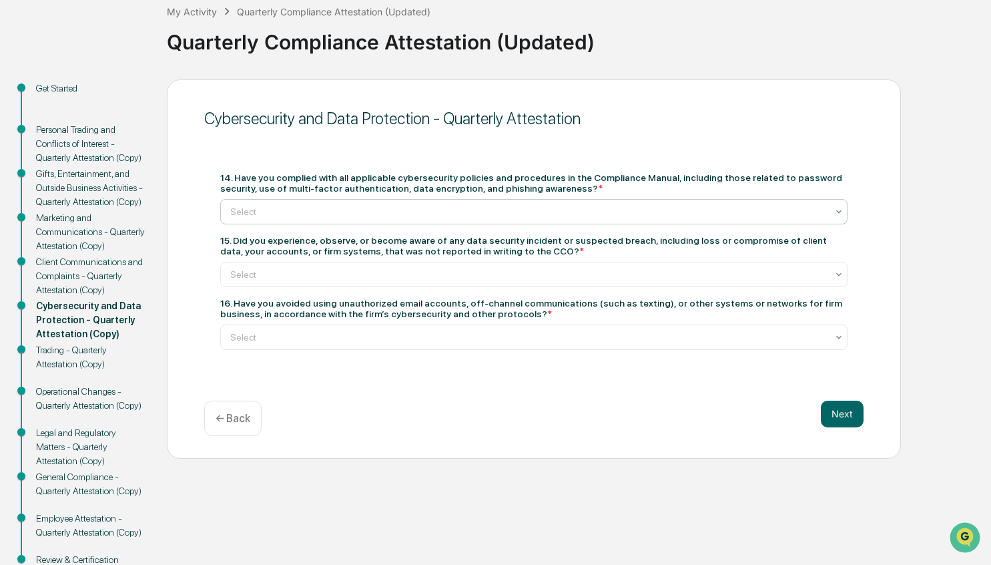
click at [426, 212] on div at bounding box center [528, 211] width 597 height 13
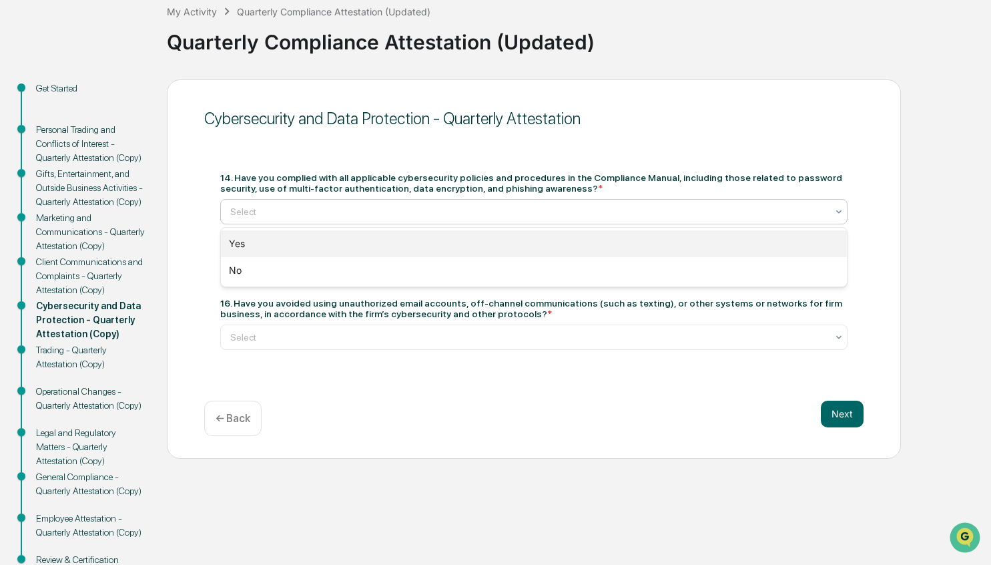
click at [421, 233] on div "Yes" at bounding box center [534, 243] width 626 height 27
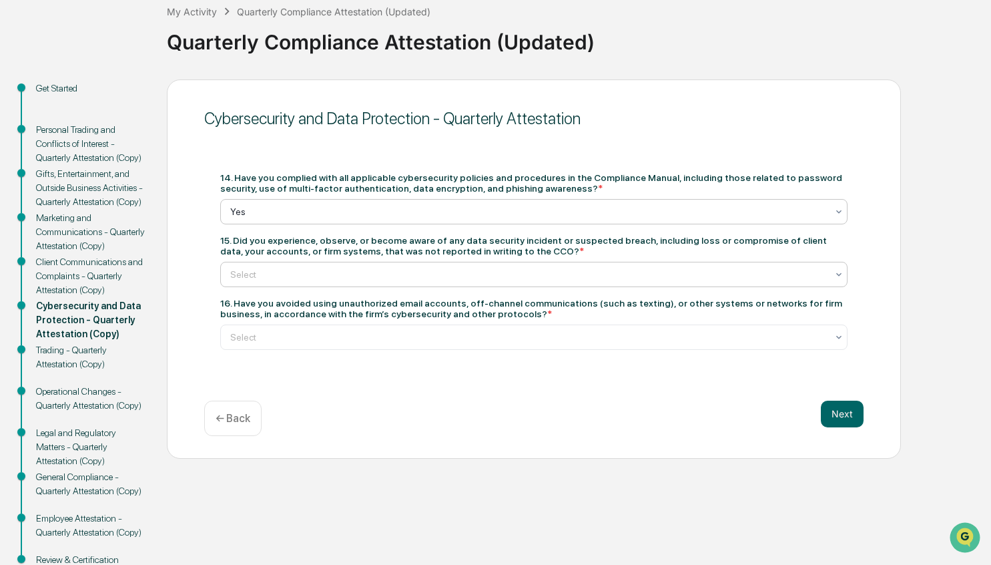
click at [426, 282] on div "Select" at bounding box center [529, 274] width 610 height 19
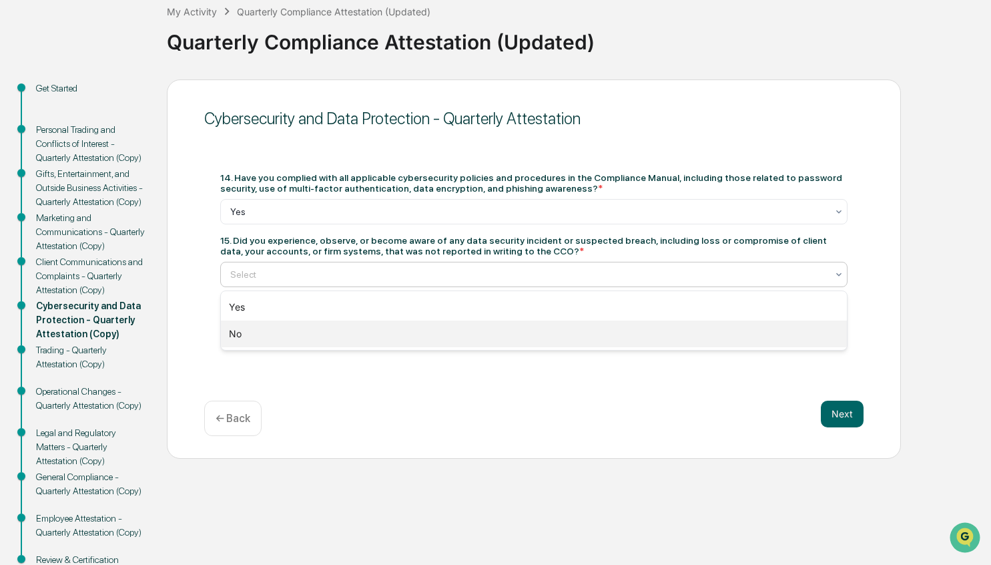
click at [382, 342] on div "No" at bounding box center [534, 333] width 626 height 27
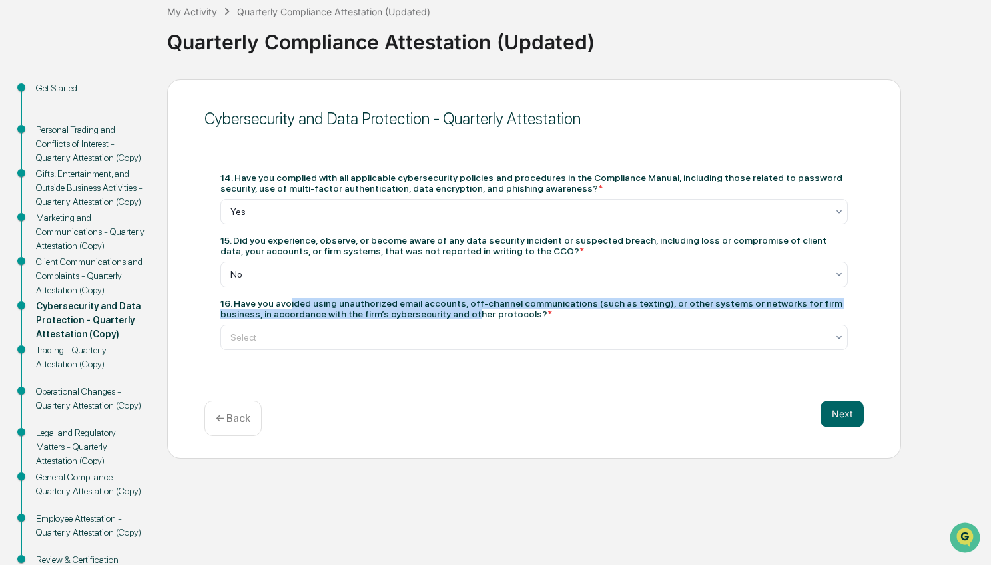
drag, startPoint x: 304, startPoint y: 302, endPoint x: 484, endPoint y: 318, distance: 180.8
click at [484, 318] on div "16. Have you avoided using unauthorized email accounts, off-channel communicati…" at bounding box center [533, 308] width 627 height 21
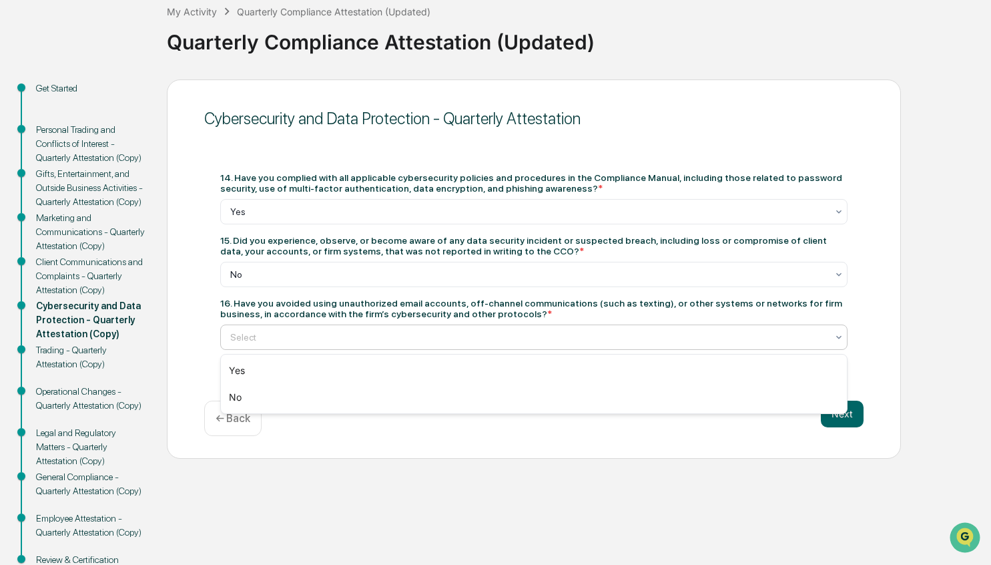
click at [465, 340] on div at bounding box center [528, 336] width 597 height 13
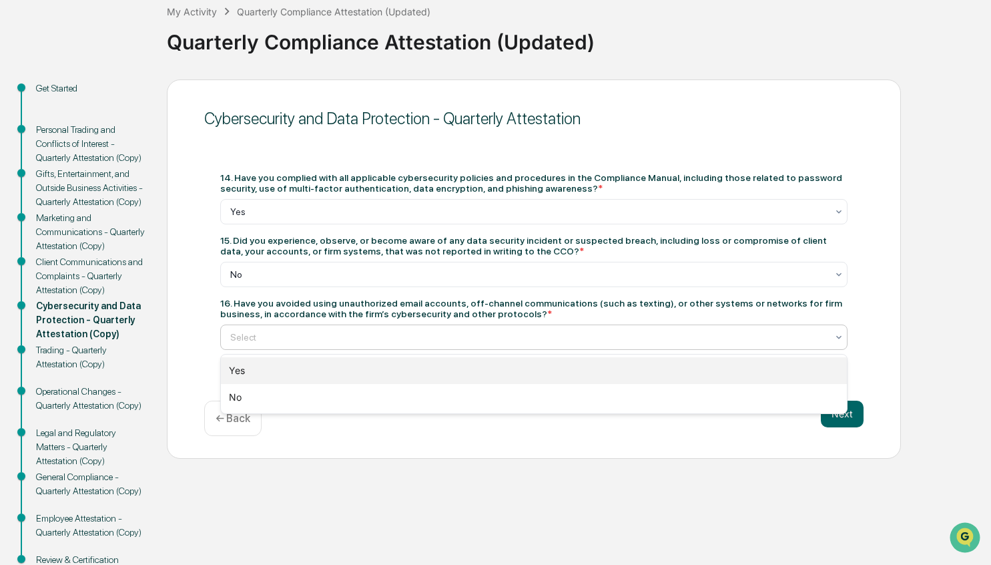
click at [361, 368] on div "Yes" at bounding box center [534, 370] width 626 height 27
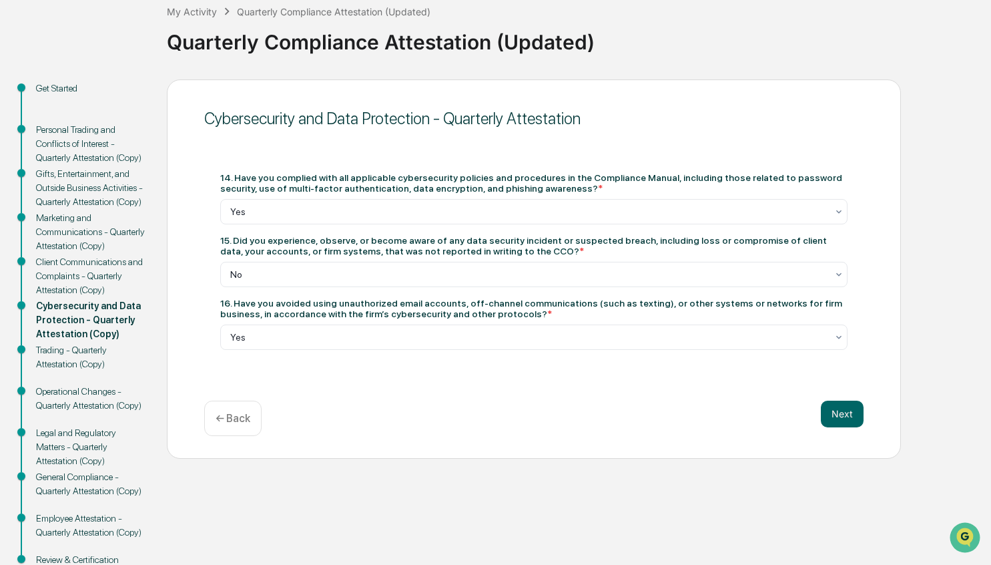
click at [626, 392] on div "Cybersecurity and Data Protection - Quarterly Attestation 14. Have you complied…" at bounding box center [534, 268] width 734 height 379
click at [802, 417] on div "Next ← Back" at bounding box center [533, 417] width 659 height 35
click at [856, 421] on button "Next" at bounding box center [842, 413] width 43 height 27
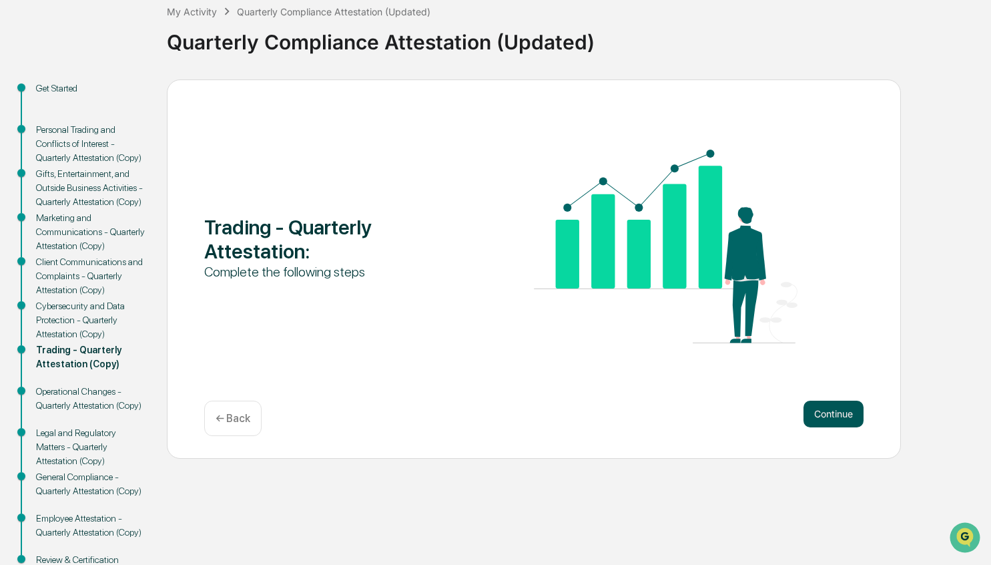
click at [851, 416] on button "Continue" at bounding box center [833, 413] width 60 height 27
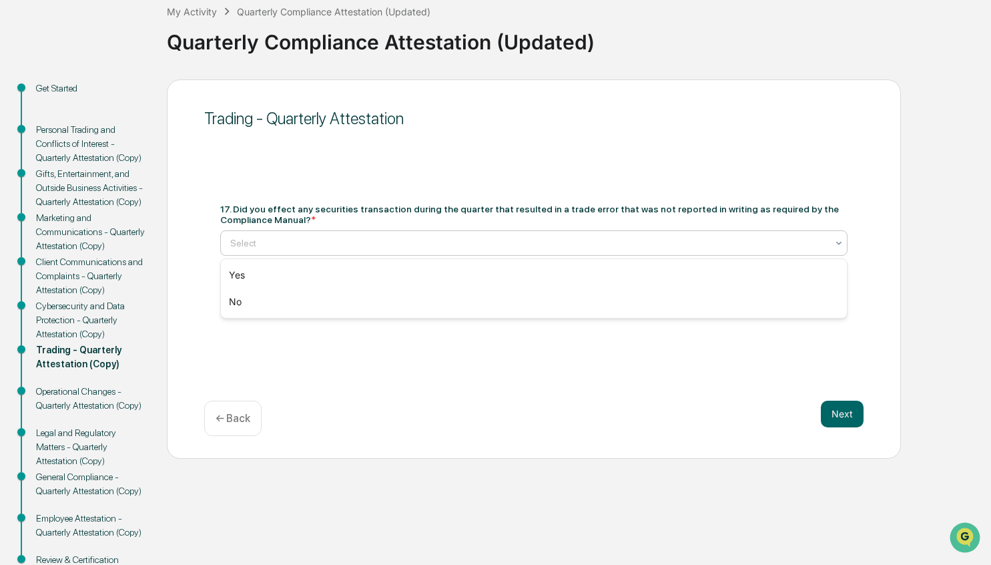
click at [681, 246] on div at bounding box center [528, 242] width 597 height 13
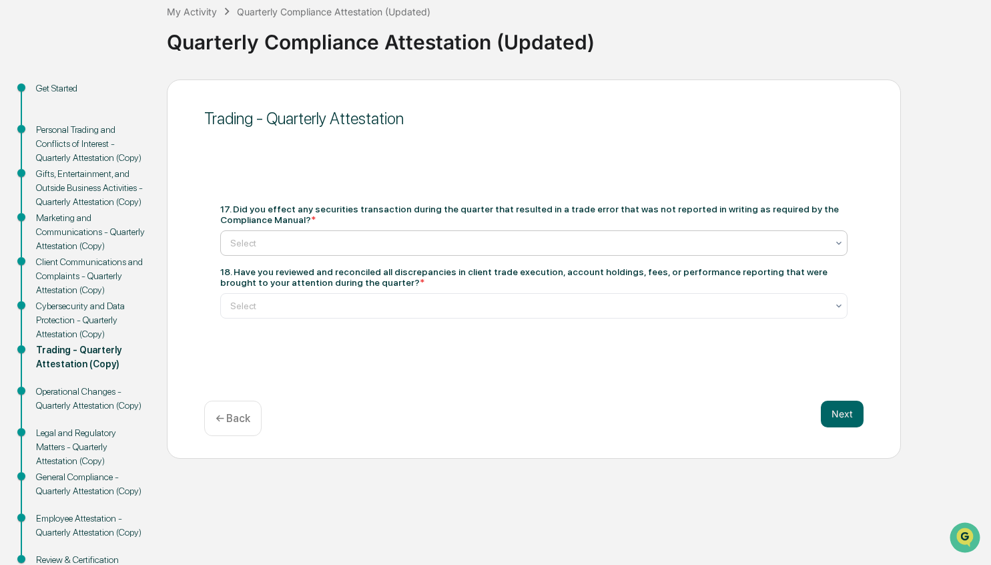
click at [681, 246] on div at bounding box center [528, 242] width 597 height 13
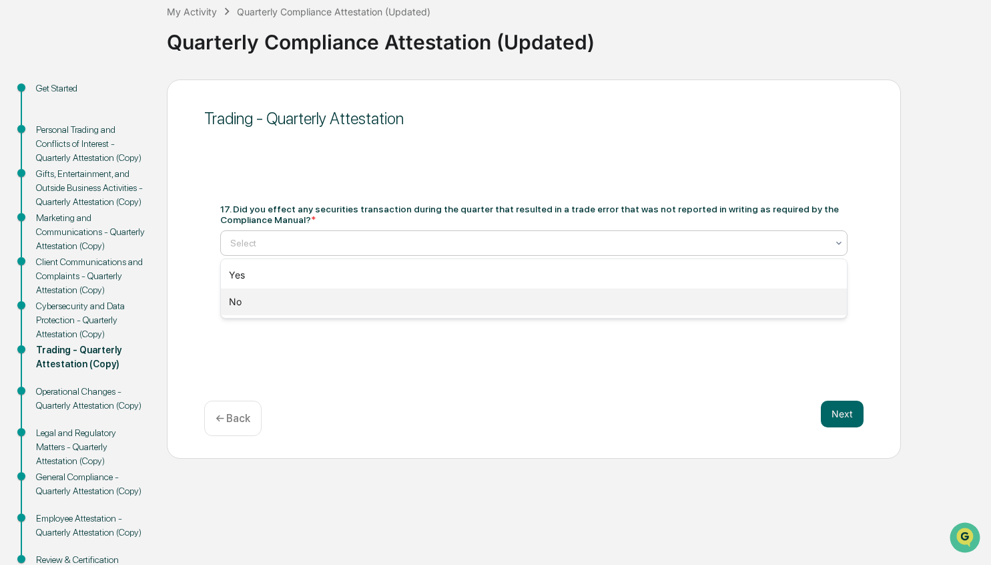
click at [410, 296] on div "No" at bounding box center [534, 301] width 626 height 27
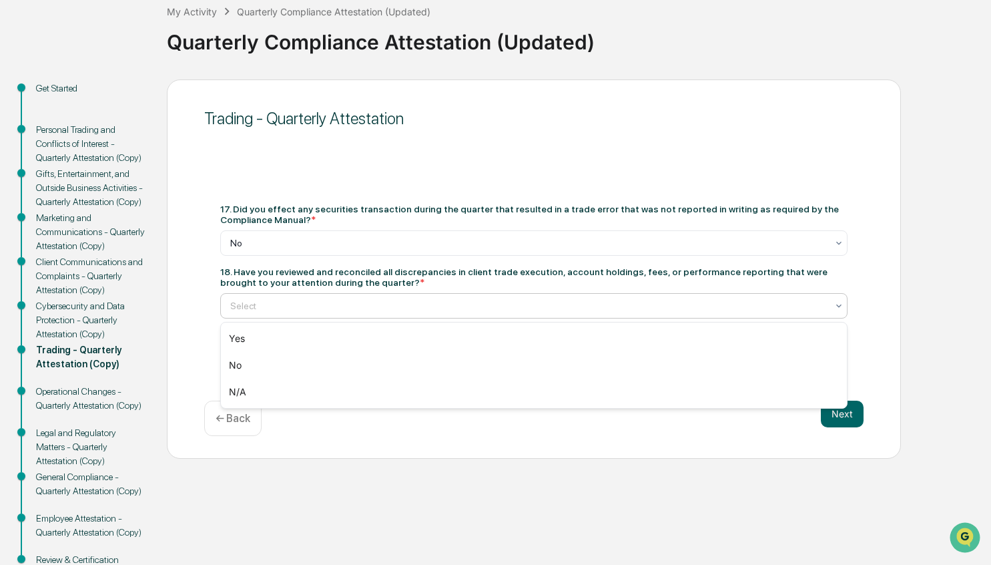
click at [449, 306] on div at bounding box center [528, 305] width 597 height 13
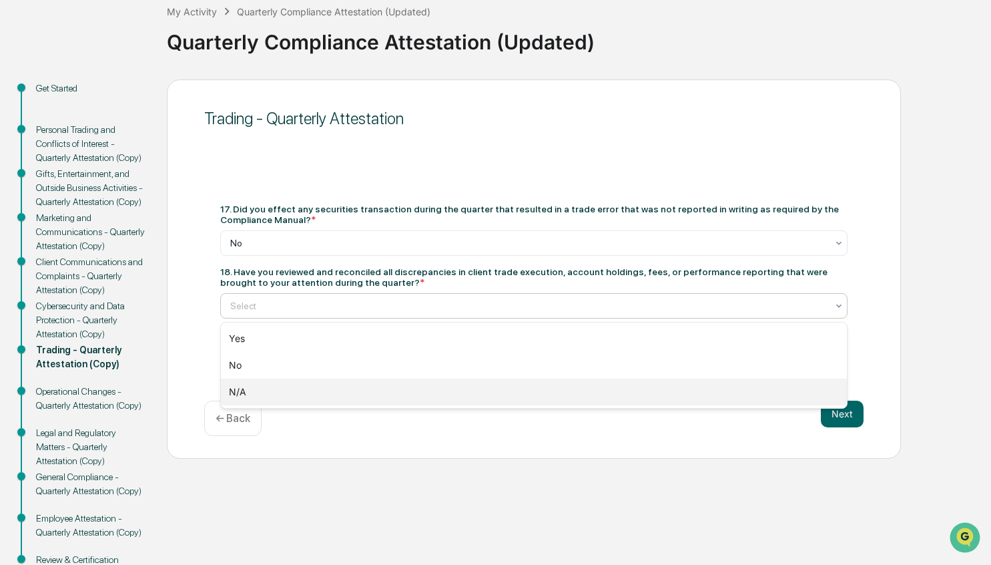
click at [352, 390] on div "N/A" at bounding box center [534, 391] width 626 height 27
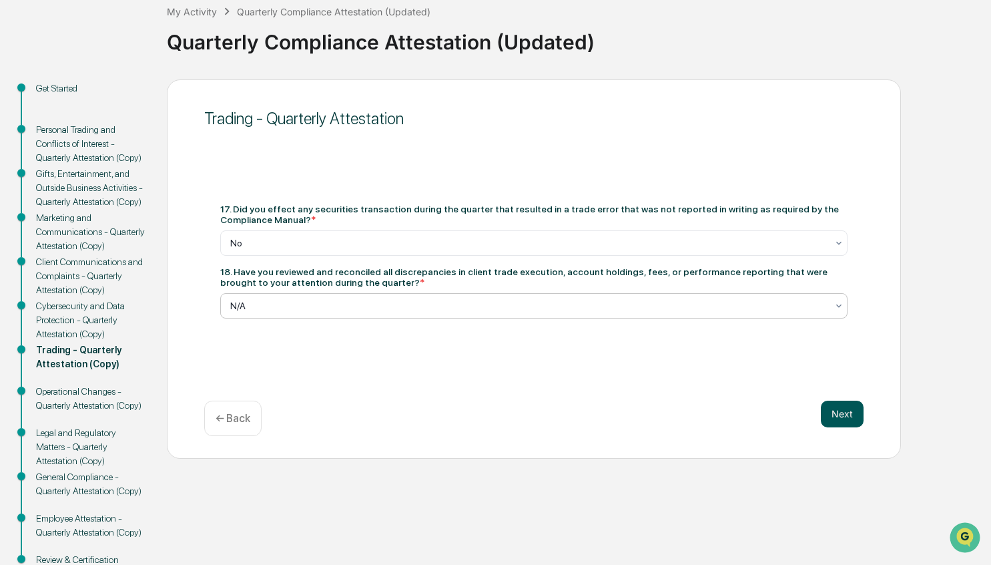
click at [852, 406] on button "Next" at bounding box center [842, 413] width 43 height 27
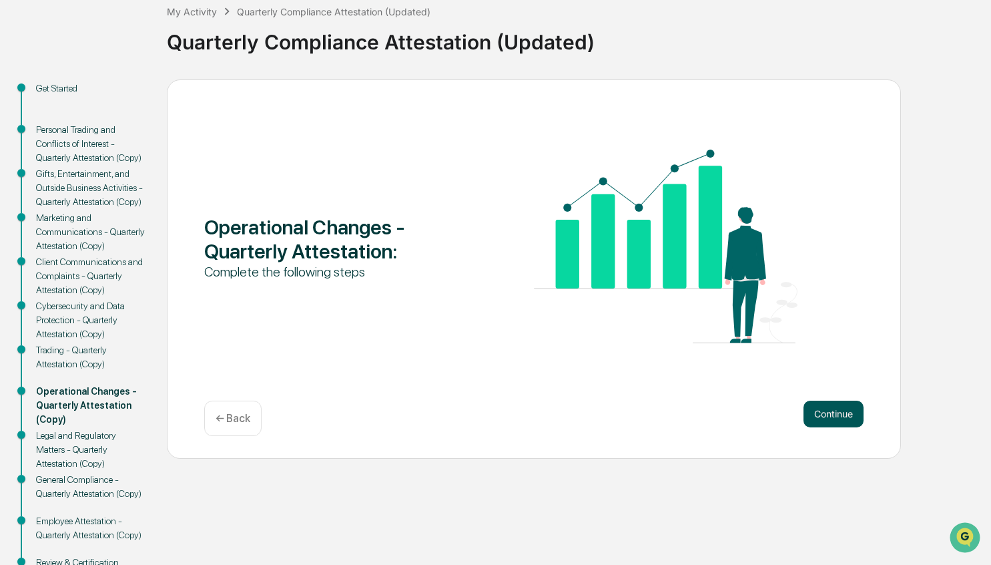
click at [842, 402] on button "Continue" at bounding box center [833, 413] width 60 height 27
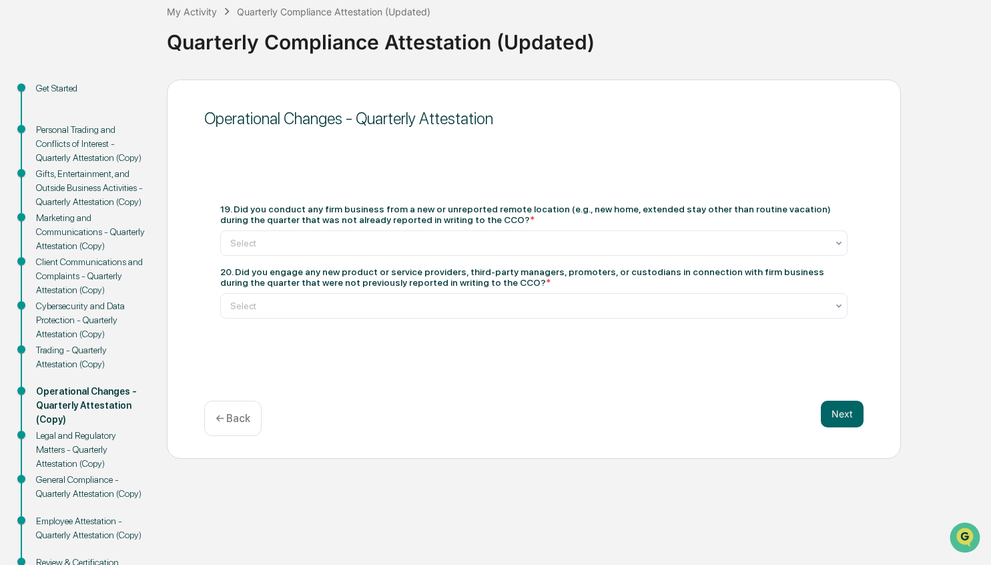
click at [634, 398] on div "Operational Changes - Quarterly Attestation 19. Did you conduct any firm busine…" at bounding box center [534, 268] width 734 height 379
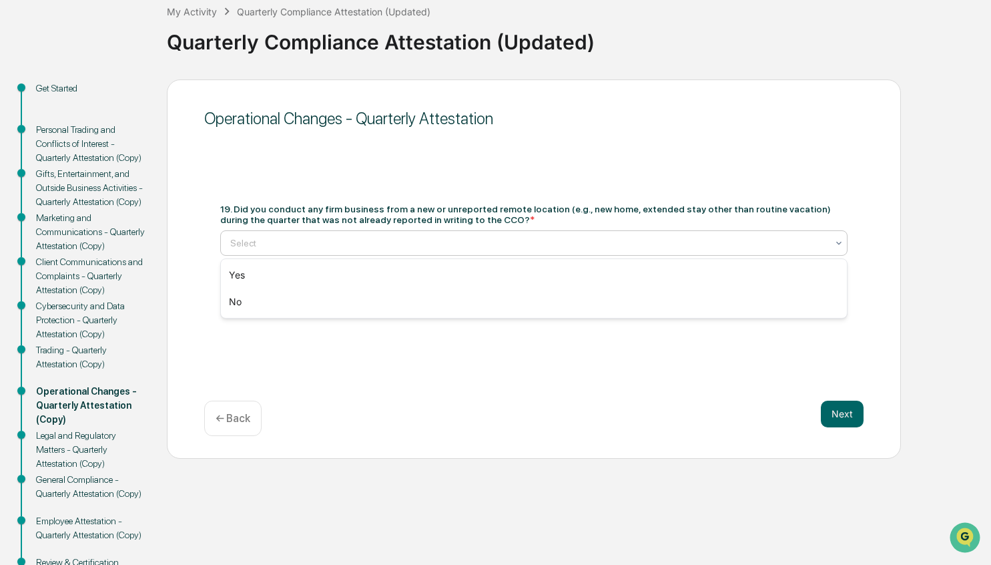
click at [523, 240] on div at bounding box center [528, 242] width 597 height 13
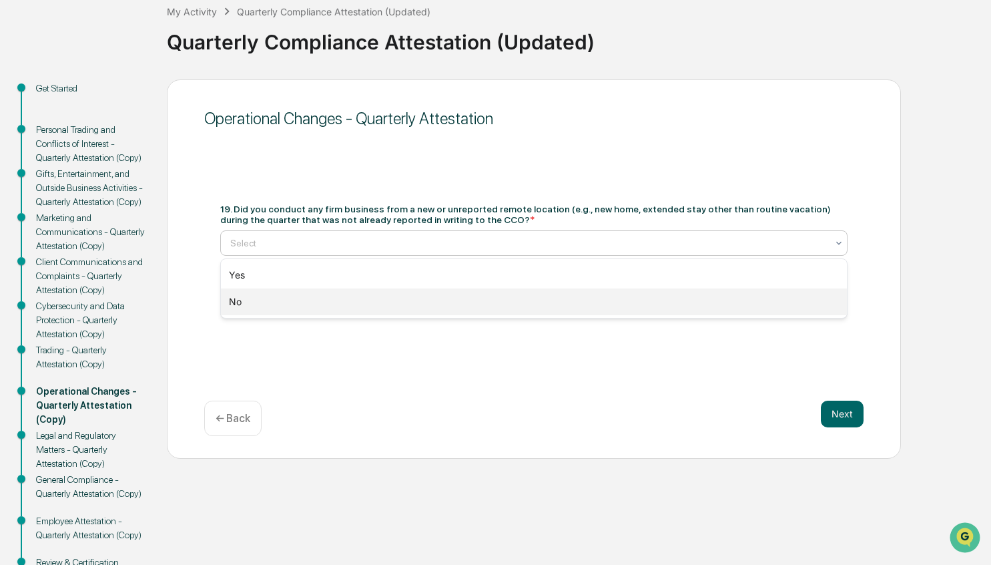
click at [340, 295] on div "No" at bounding box center [534, 301] width 626 height 27
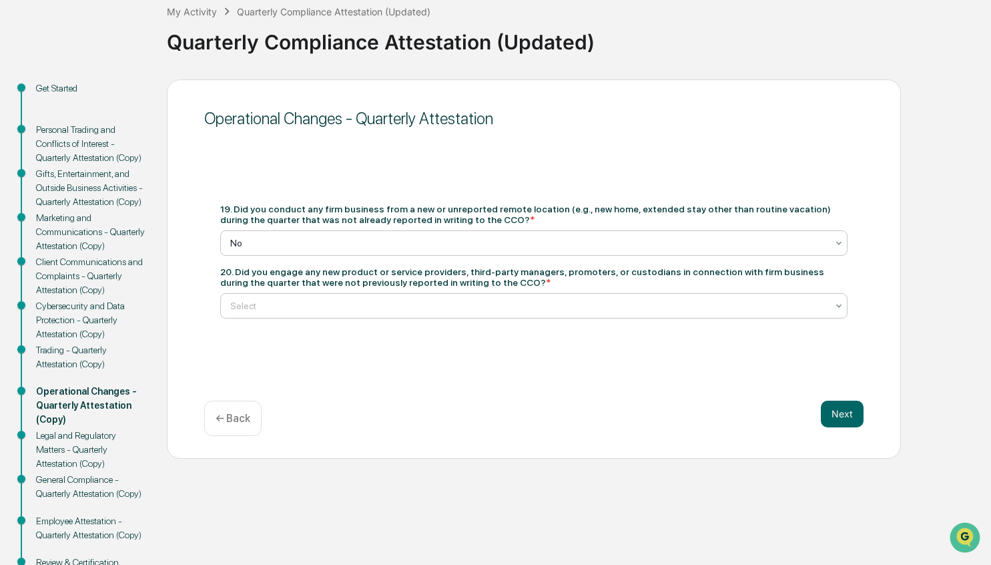
click at [408, 314] on div "Select" at bounding box center [529, 305] width 610 height 19
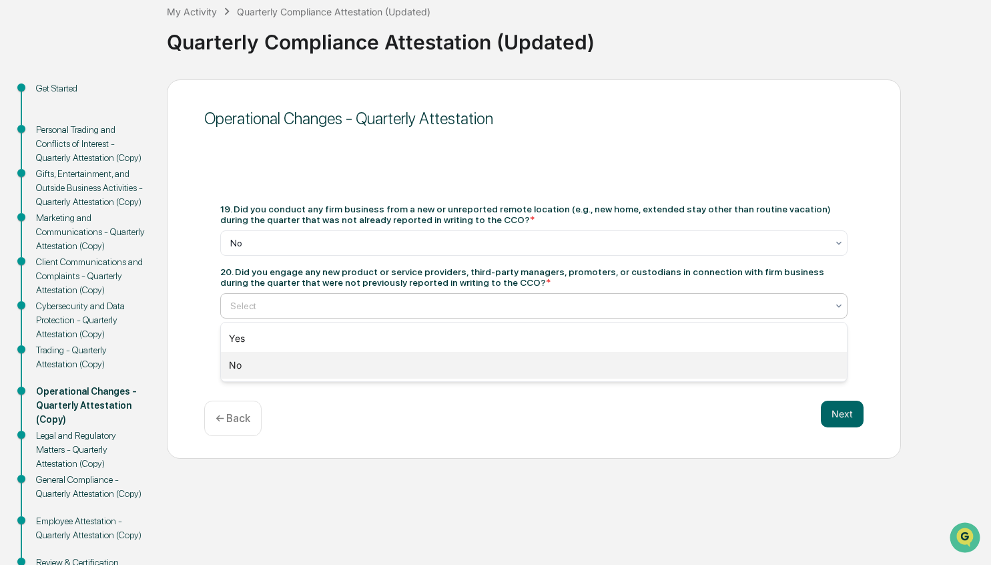
click at [368, 360] on div "No" at bounding box center [534, 365] width 626 height 27
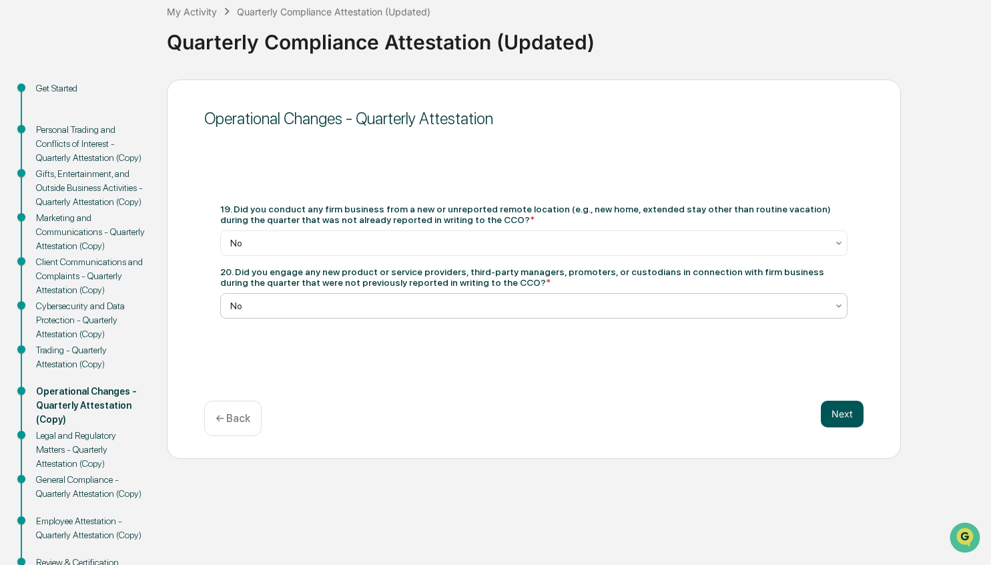
click at [842, 404] on button "Next" at bounding box center [842, 413] width 43 height 27
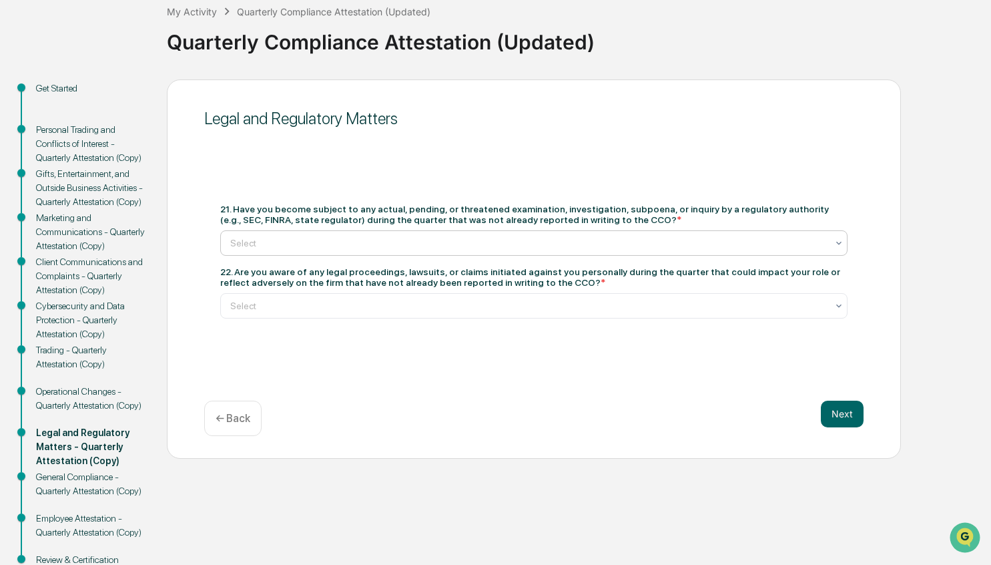
click at [683, 244] on div at bounding box center [528, 242] width 597 height 13
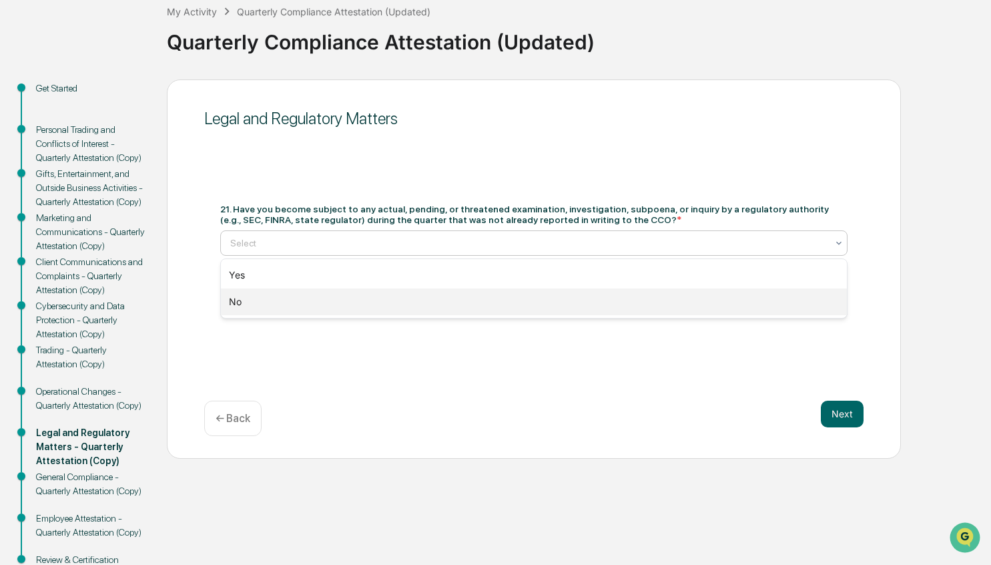
click at [625, 299] on div "No" at bounding box center [534, 301] width 626 height 27
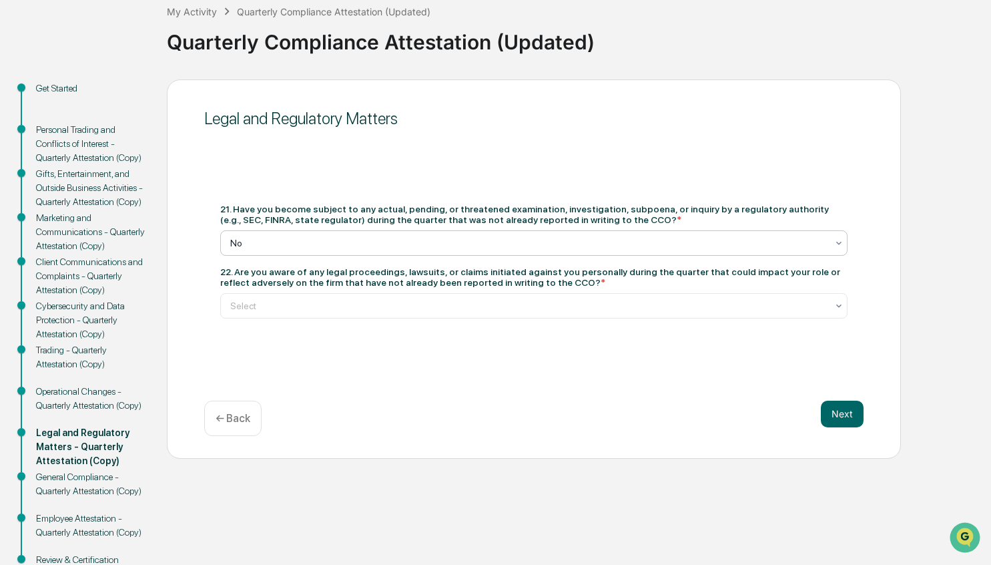
click at [625, 299] on div at bounding box center [528, 305] width 597 height 13
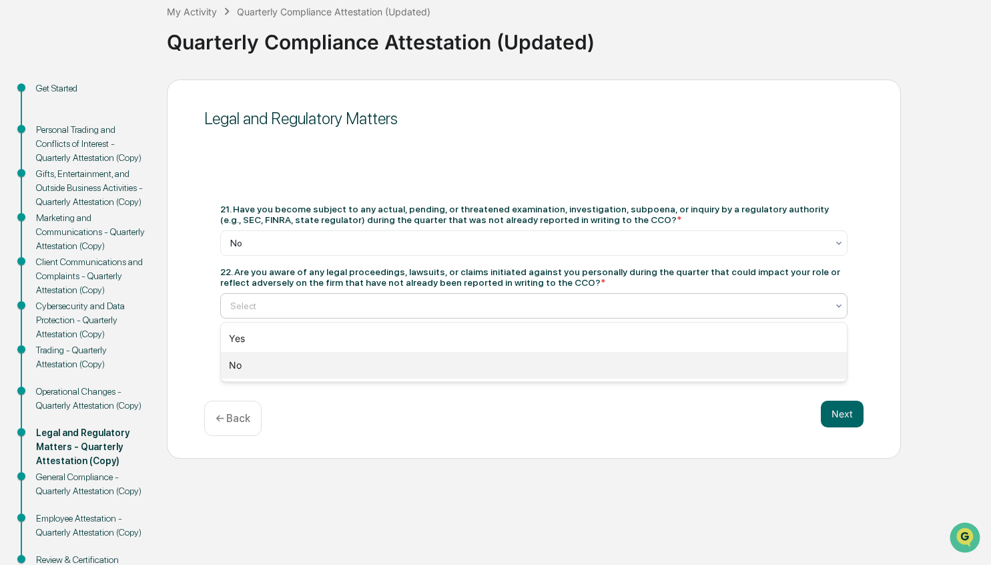
click at [552, 362] on div "No" at bounding box center [534, 365] width 626 height 27
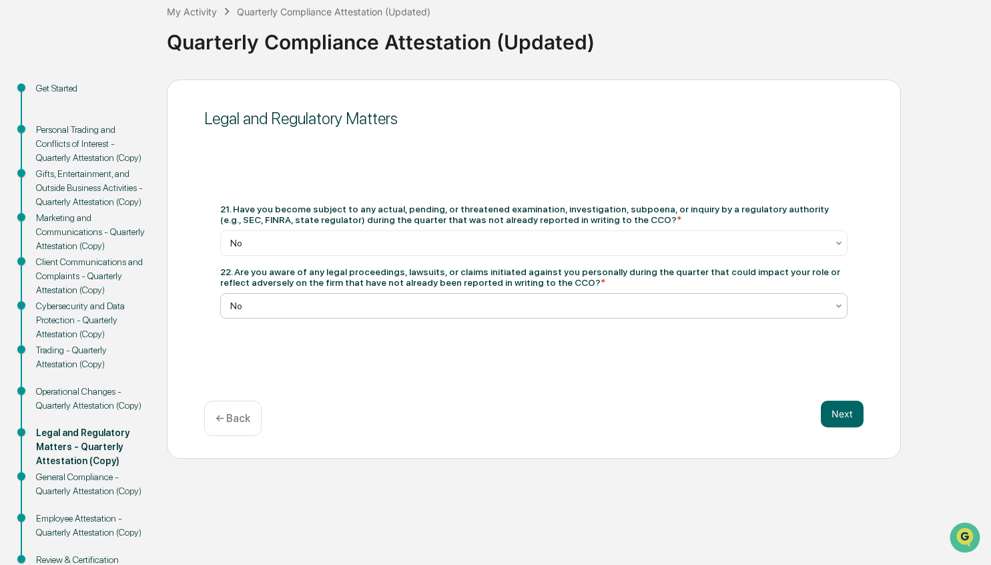
click at [864, 412] on div "Legal and Regulatory Matters 21. Have you become subject to any actual, pending…" at bounding box center [534, 268] width 734 height 379
click at [854, 413] on button "Next" at bounding box center [842, 413] width 43 height 27
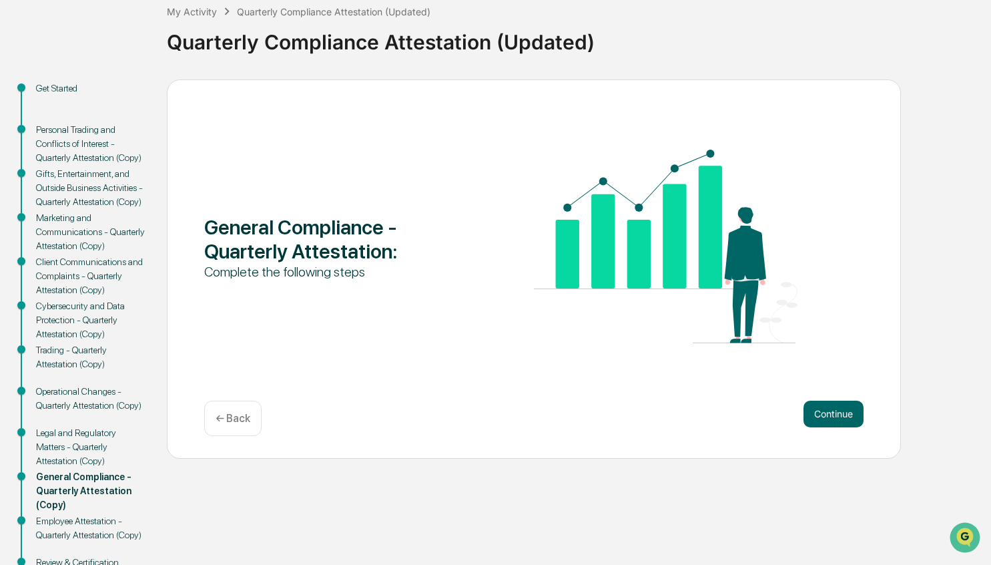
scroll to position [186, 0]
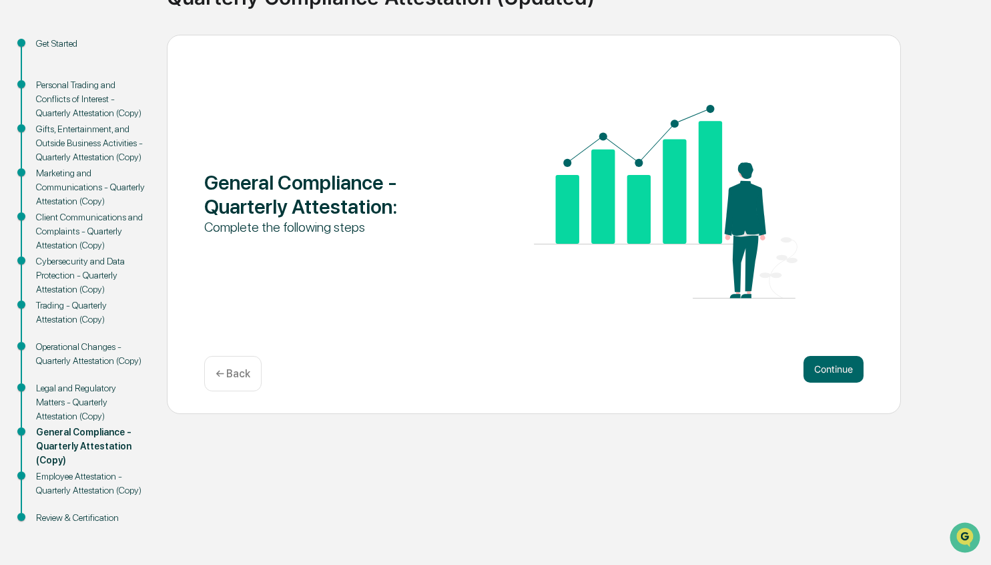
click at [865, 309] on div "General Compliance - Quarterly Attestation : Complete the following steps Conti…" at bounding box center [534, 224] width 734 height 379
click at [837, 356] on button "Continue" at bounding box center [833, 369] width 60 height 27
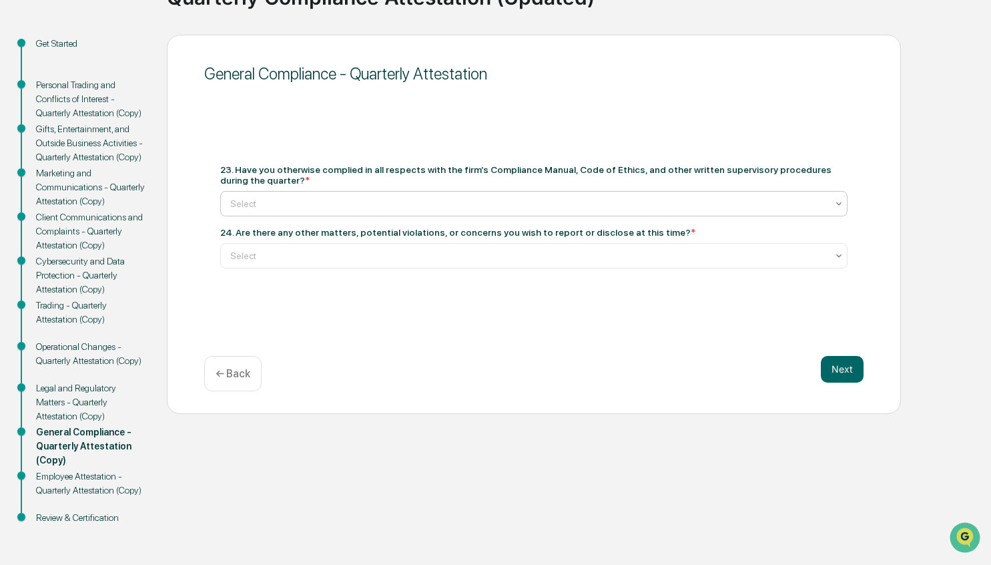
click at [497, 197] on div at bounding box center [528, 203] width 597 height 13
click at [469, 184] on div "Yes" at bounding box center [534, 174] width 626 height 27
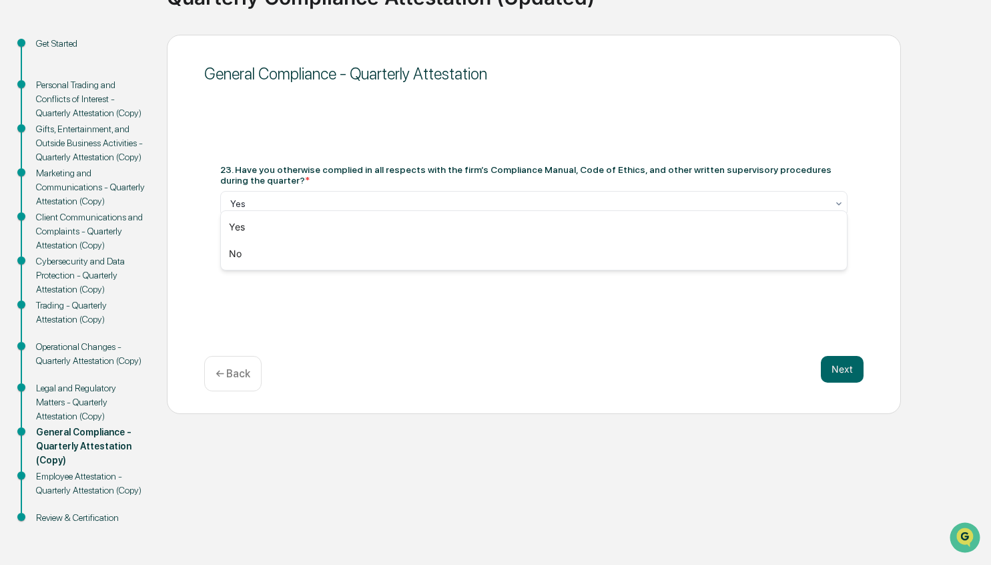
click at [468, 249] on div at bounding box center [528, 255] width 597 height 13
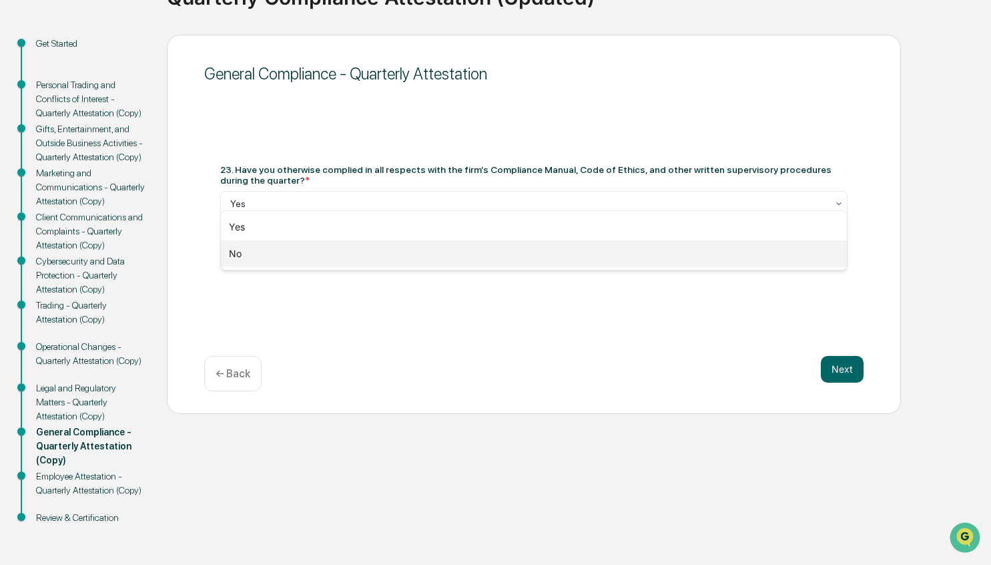
click at [410, 248] on div "No" at bounding box center [534, 253] width 626 height 27
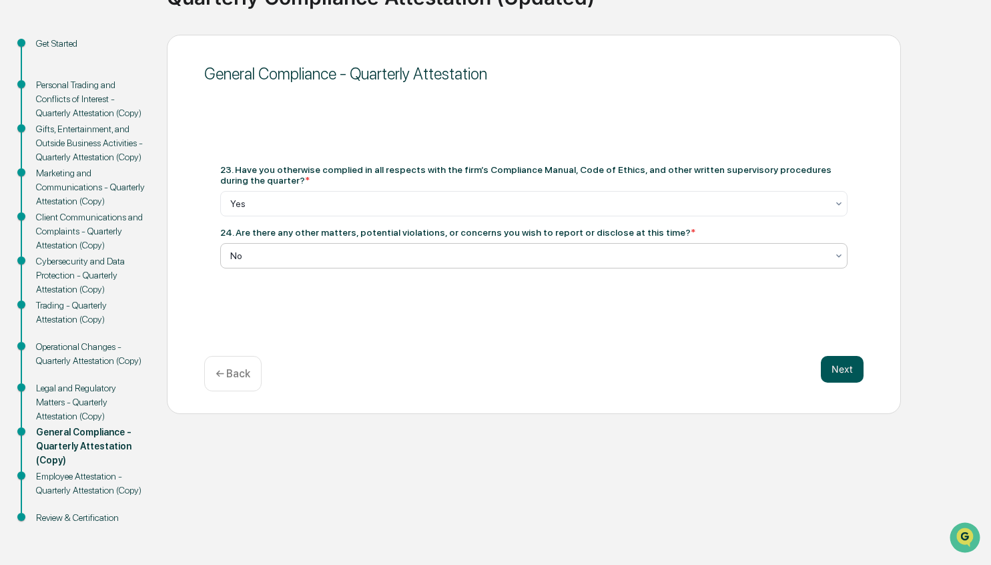
click at [837, 356] on button "Next" at bounding box center [842, 369] width 43 height 27
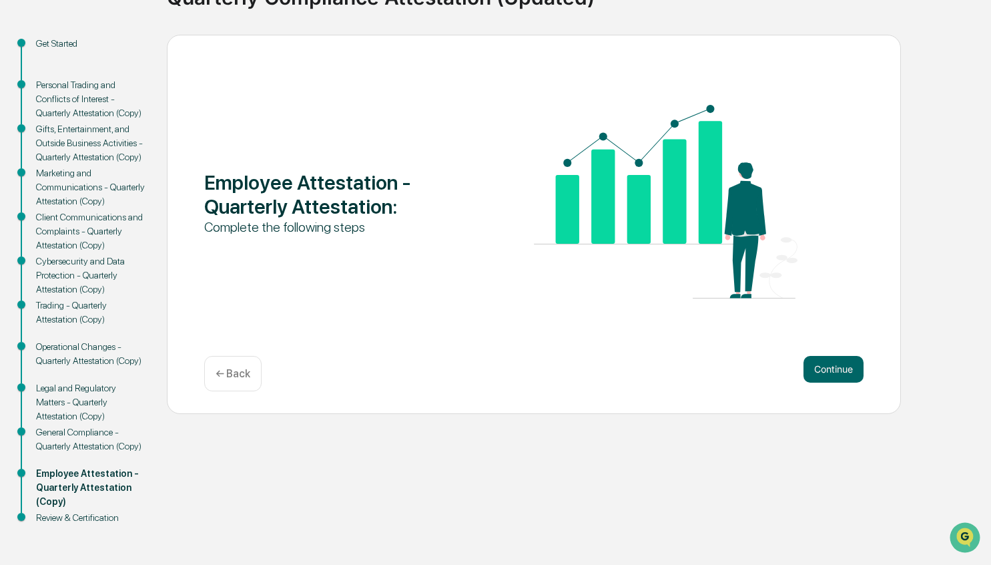
click at [835, 356] on button "Continue" at bounding box center [833, 369] width 60 height 27
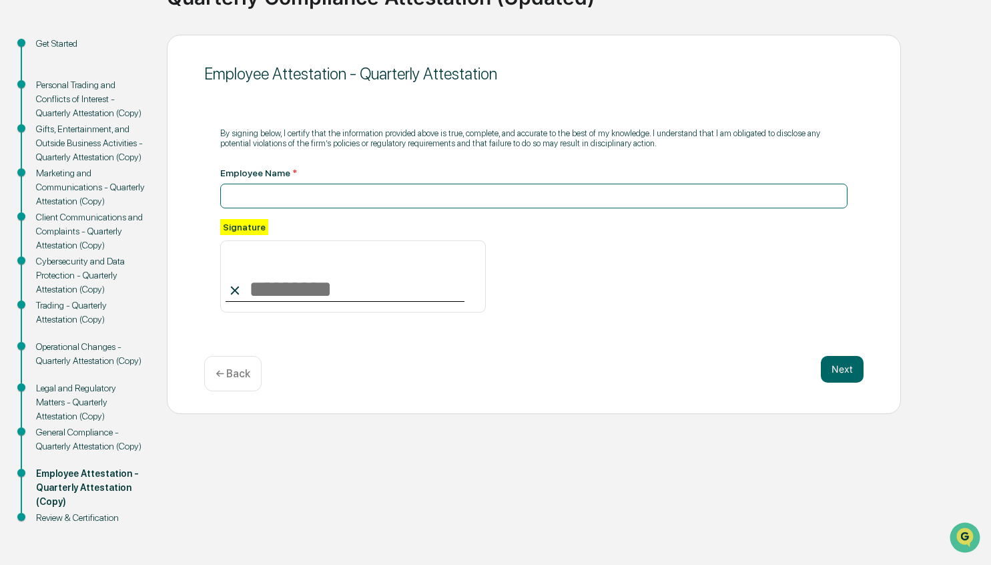
click at [336, 184] on input at bounding box center [533, 196] width 627 height 25
click at [327, 184] on input "***" at bounding box center [533, 196] width 627 height 25
click at [329, 184] on input "***" at bounding box center [533, 196] width 627 height 25
type input "*******"
click at [275, 240] on input at bounding box center [353, 276] width 266 height 72
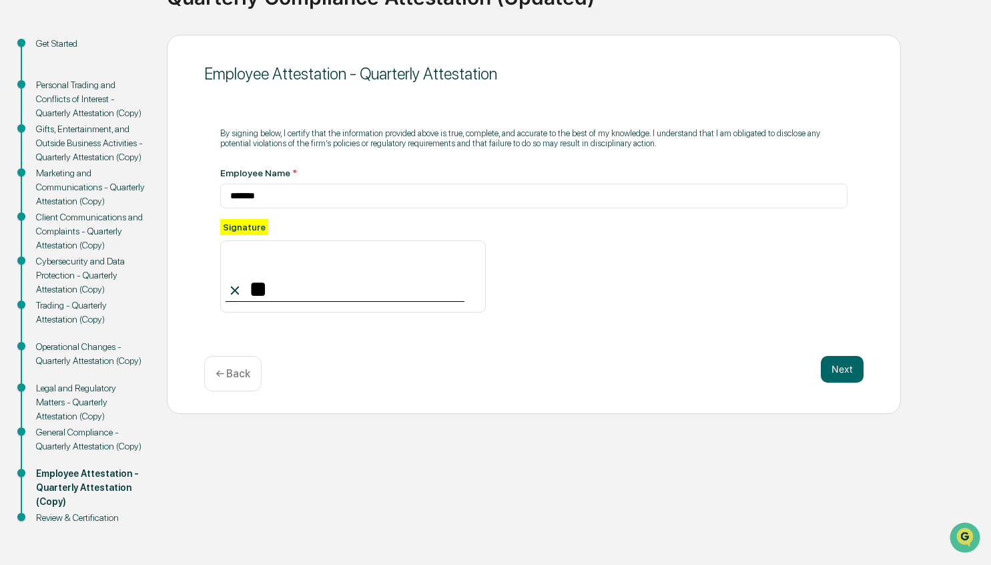
type input "*"
type input "*******"
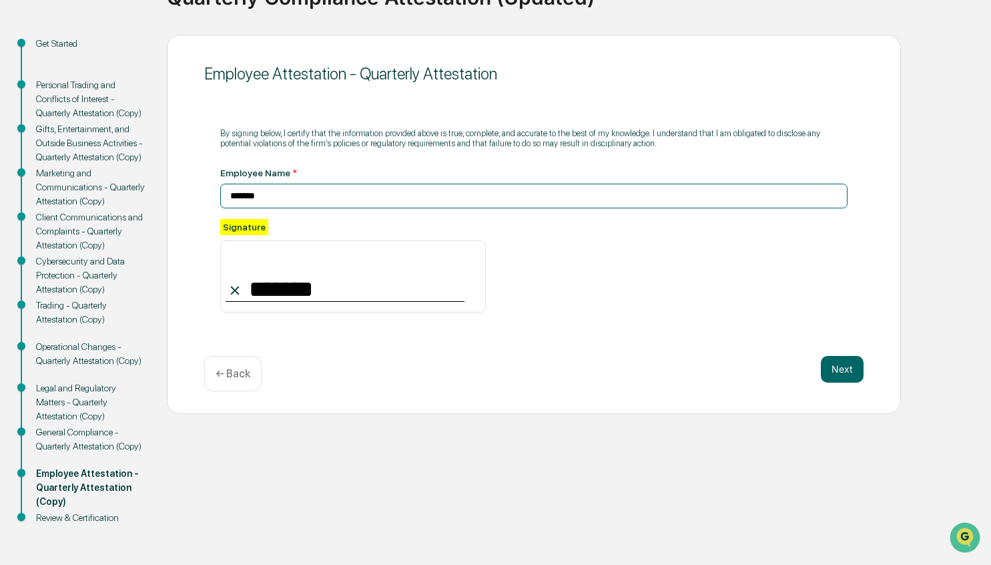
click at [342, 184] on input "*******" at bounding box center [533, 196] width 627 height 25
type input "*******"
click at [844, 356] on button "Next" at bounding box center [842, 369] width 43 height 27
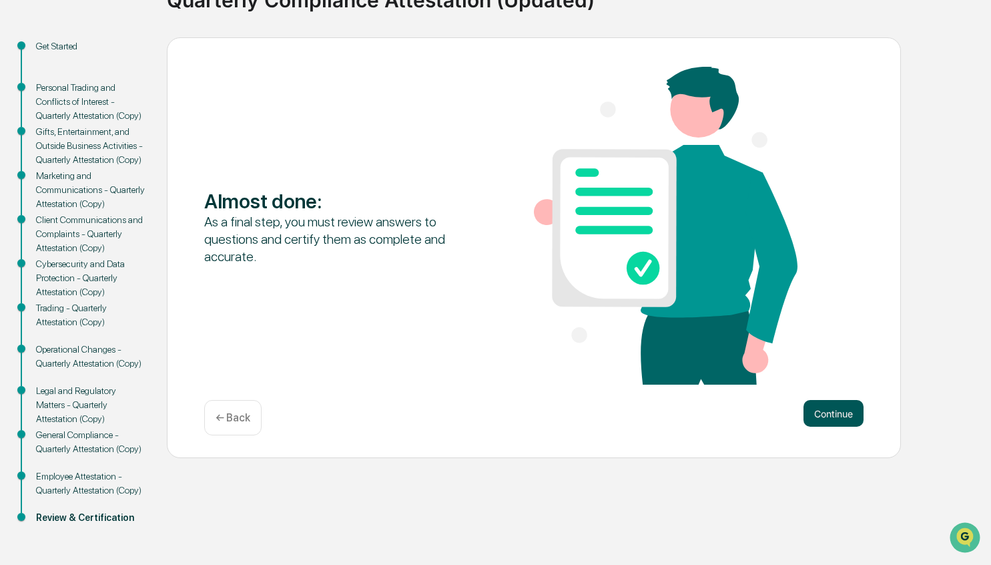
click at [849, 400] on button "Continue" at bounding box center [833, 413] width 60 height 27
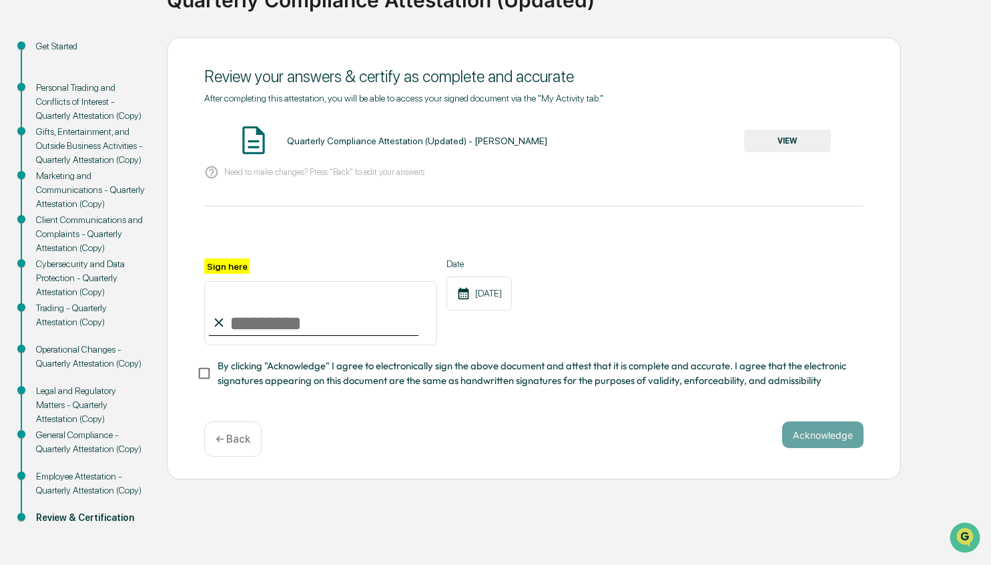
click at [328, 281] on input "Sign here" at bounding box center [320, 313] width 233 height 64
type input "*******"
click at [413, 330] on div "After completing this attestation, you will be able to access your signed docum…" at bounding box center [533, 251] width 659 height 316
click at [228, 358] on span "By clicking "Acknowledge" I agree to electronically sign the above document and…" at bounding box center [535, 373] width 635 height 30
click at [800, 421] on button "Acknowledge" at bounding box center [822, 434] width 81 height 27
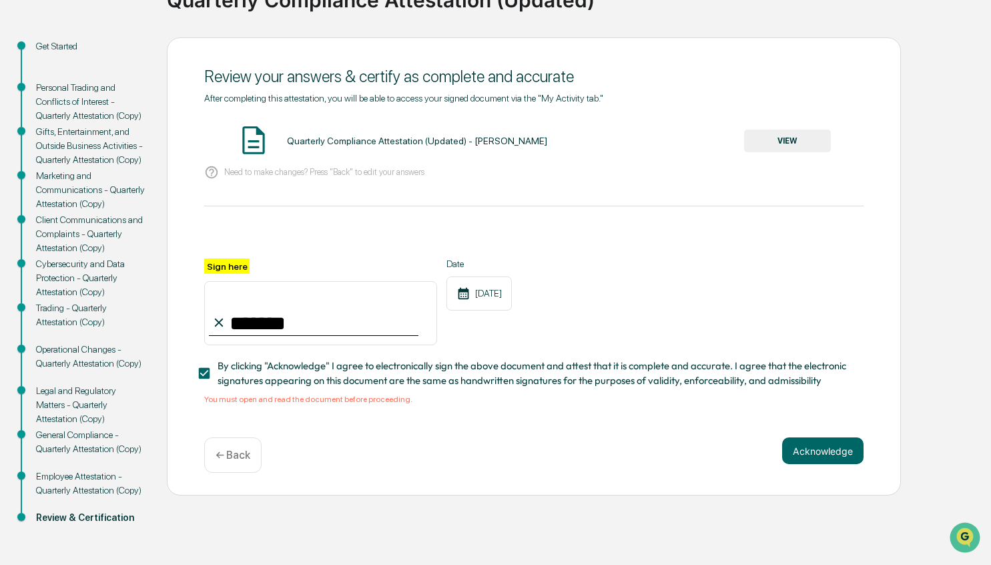
click at [358, 360] on div "Review your answers & certify as complete and accurate After completing this at…" at bounding box center [534, 266] width 734 height 458
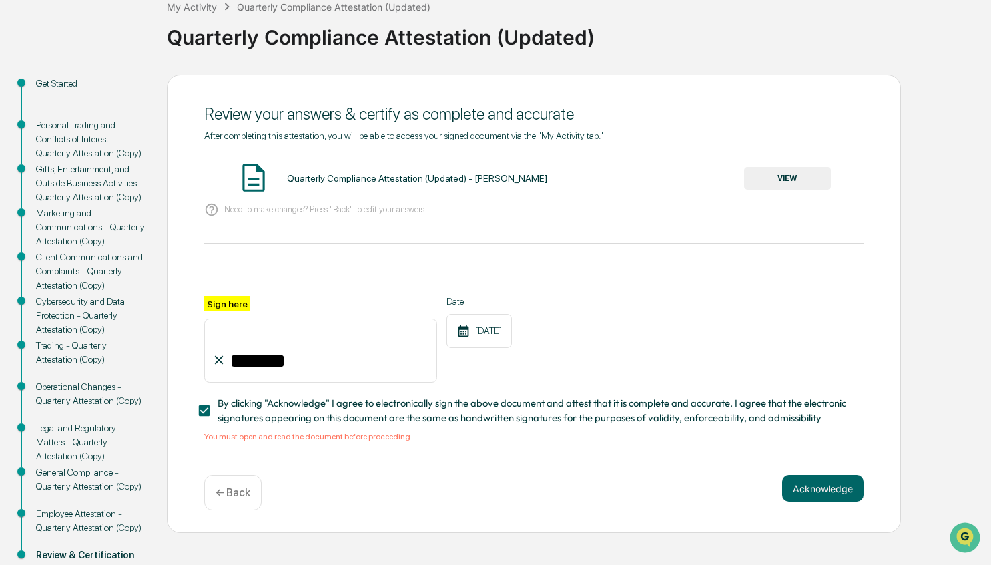
scroll to position [77, 0]
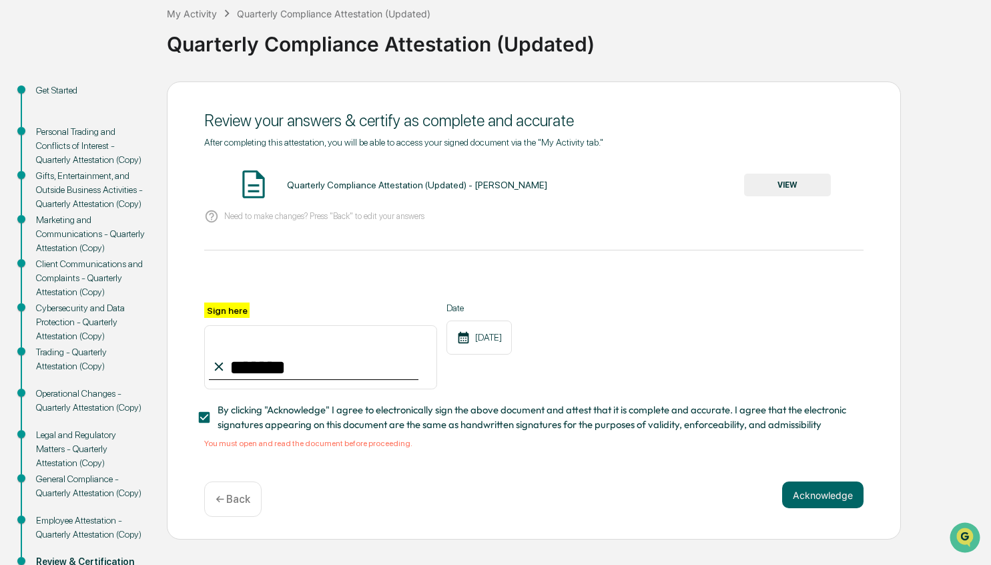
click at [780, 187] on button "VIEW" at bounding box center [787, 185] width 87 height 23
